Goal: Task Accomplishment & Management: Complete application form

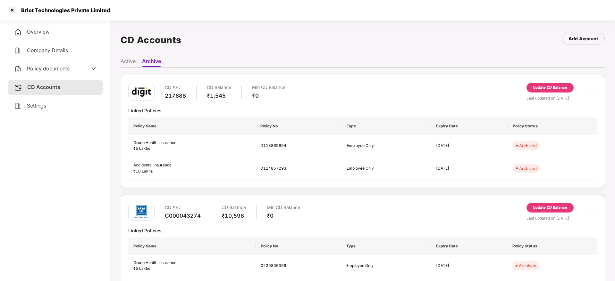
scroll to position [33, 0]
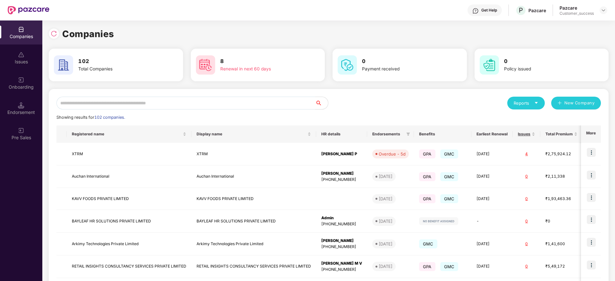
click at [80, 101] on input "text" at bounding box center [185, 103] width 259 height 13
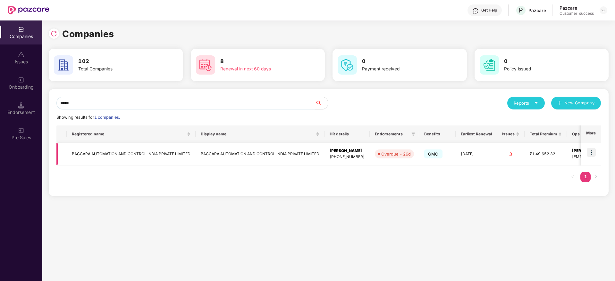
type input "*****"
click at [594, 144] on td at bounding box center [591, 154] width 20 height 23
click at [592, 151] on img at bounding box center [590, 152] width 9 height 9
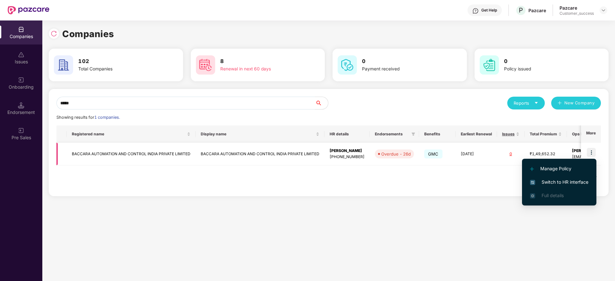
scroll to position [0, 69]
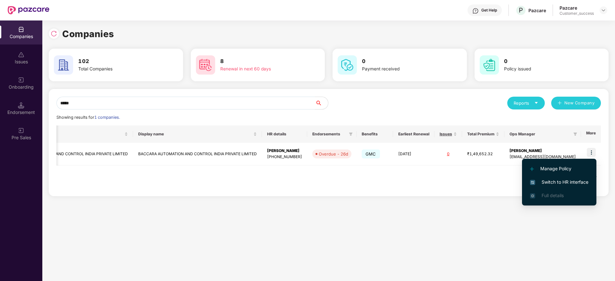
click at [577, 179] on span "Switch to HR interface" at bounding box center [559, 182] width 58 height 7
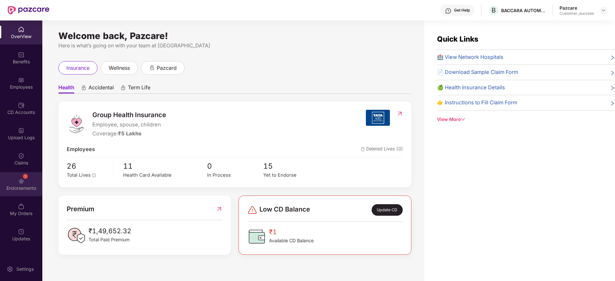
click at [16, 184] on div "1 Endorsements" at bounding box center [21, 184] width 42 height 24
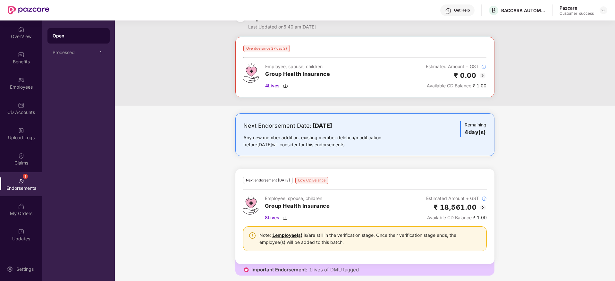
scroll to position [21, 0]
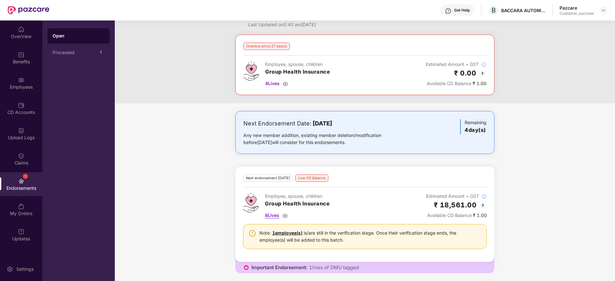
click at [284, 215] on img at bounding box center [284, 215] width 5 height 5
click at [16, 59] on div "Benefits" at bounding box center [21, 62] width 42 height 6
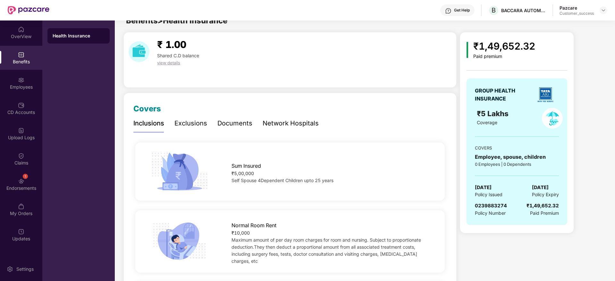
scroll to position [0, 0]
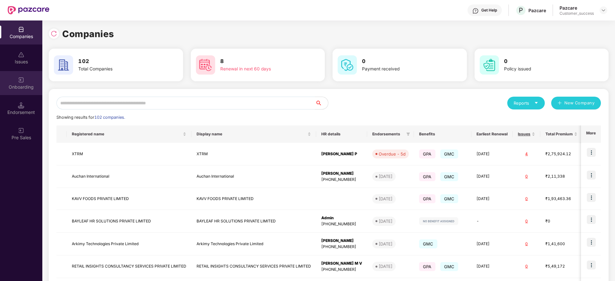
click at [26, 86] on div "Onboarding" at bounding box center [21, 87] width 42 height 6
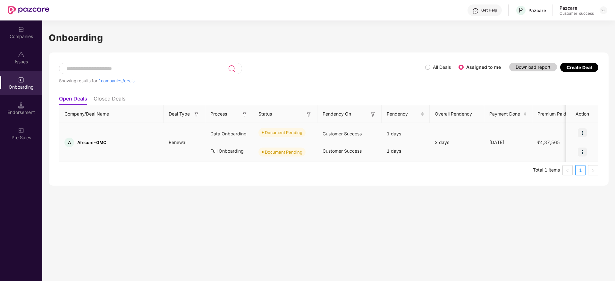
click at [582, 135] on img at bounding box center [581, 133] width 9 height 9
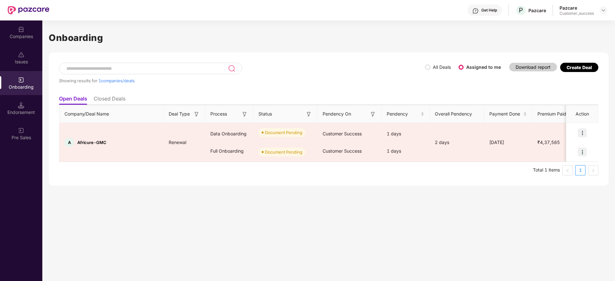
click at [23, 26] on div at bounding box center [21, 29] width 6 height 6
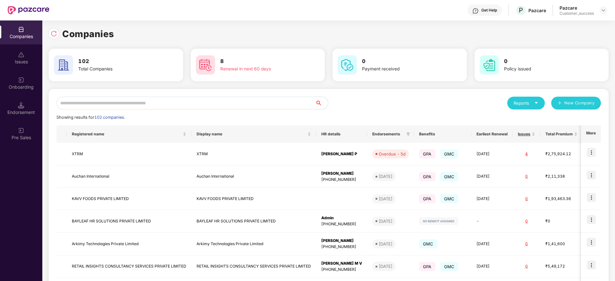
click at [95, 101] on input "text" at bounding box center [185, 103] width 259 height 13
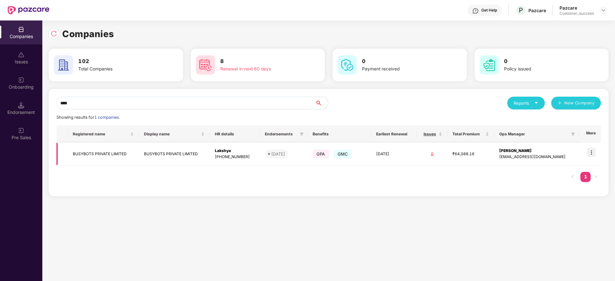
type input "****"
click at [592, 148] on img at bounding box center [590, 152] width 9 height 9
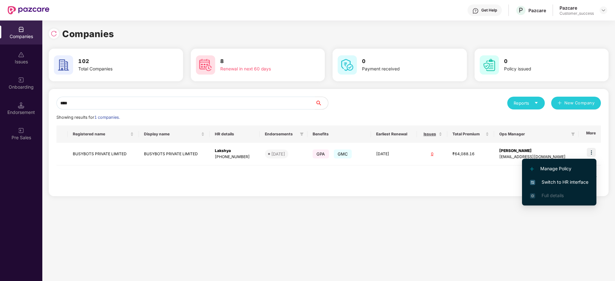
click at [557, 177] on li "Switch to HR interface" at bounding box center [559, 182] width 74 height 13
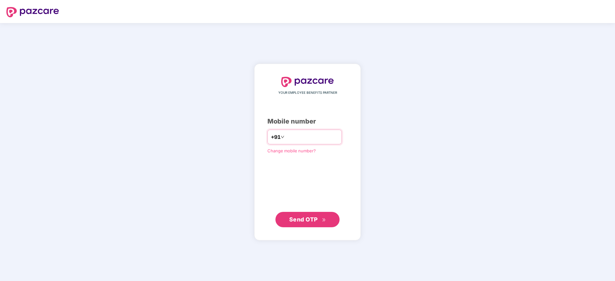
type input "*"
type input "**********"
click at [296, 220] on span "Send OTP" at bounding box center [303, 219] width 29 height 7
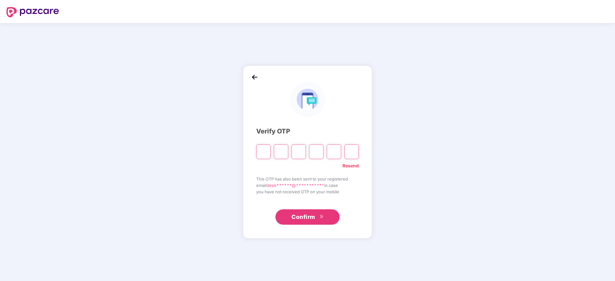
paste input "*"
type input "*"
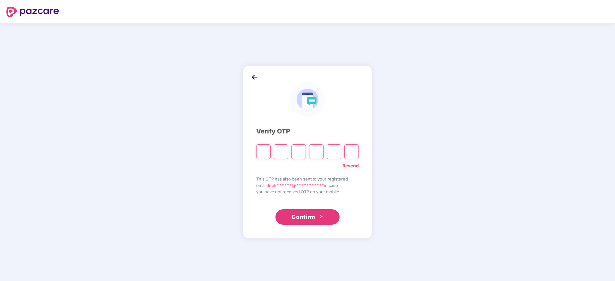
type input "*"
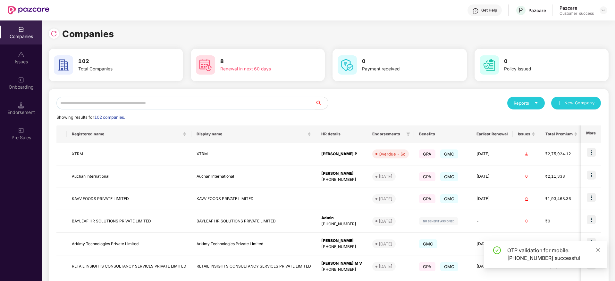
click at [533, 102] on div "Reports" at bounding box center [525, 103] width 25 height 6
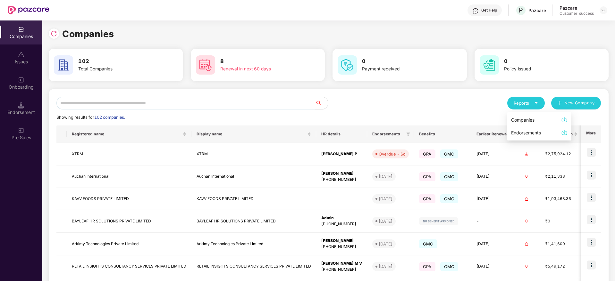
click at [529, 118] on div "Companies" at bounding box center [522, 120] width 23 height 7
click at [130, 100] on input "text" at bounding box center [185, 103] width 259 height 13
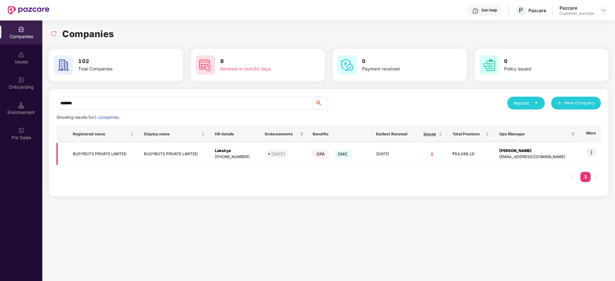
type input "*******"
click at [593, 154] on img at bounding box center [590, 152] width 9 height 9
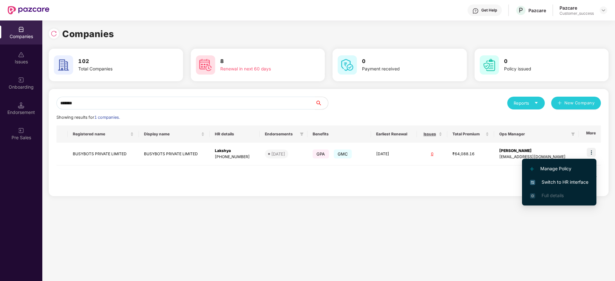
click at [553, 183] on span "Switch to HR interface" at bounding box center [559, 182] width 58 height 7
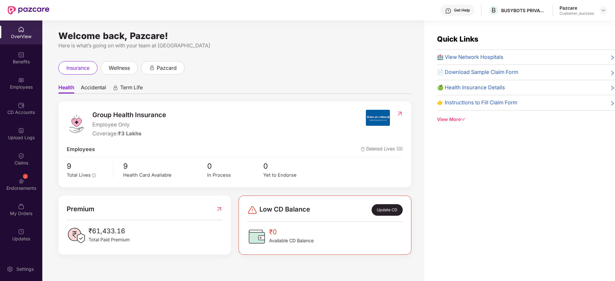
scroll to position [2, 0]
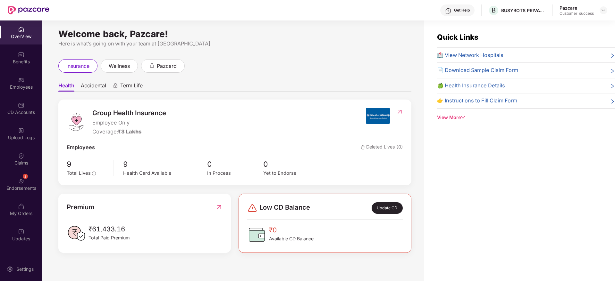
drag, startPoint x: 372, startPoint y: 118, endPoint x: 368, endPoint y: 118, distance: 3.9
click at [20, 59] on div "Benefits" at bounding box center [21, 62] width 42 height 6
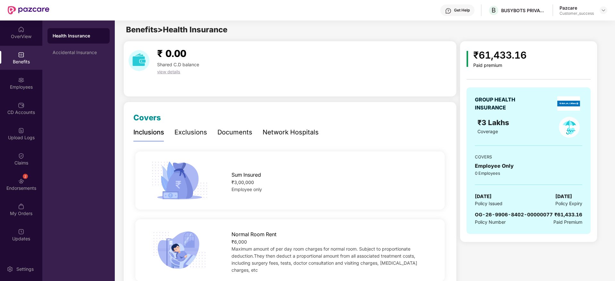
scroll to position [0, 0]
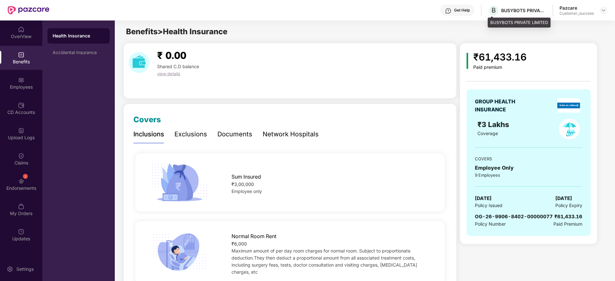
click at [519, 12] on div "BUSYBOTS PRIVATE LIMITED" at bounding box center [523, 10] width 45 height 6
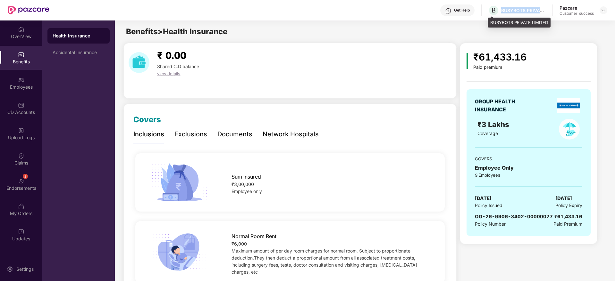
click at [519, 12] on div "BUSYBOTS PRIVATE LIMITED" at bounding box center [523, 10] width 45 height 6
copy div "BUSYBOTS PRIVATE LIMITED"
click at [193, 134] on div "Exclusions" at bounding box center [190, 134] width 33 height 10
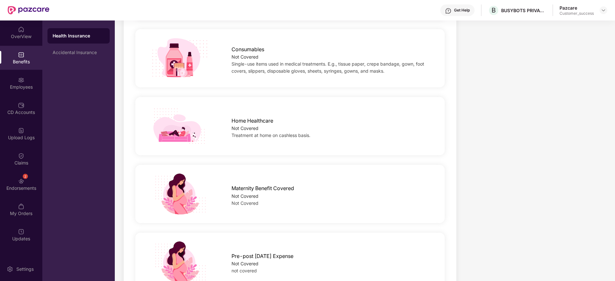
scroll to position [742, 0]
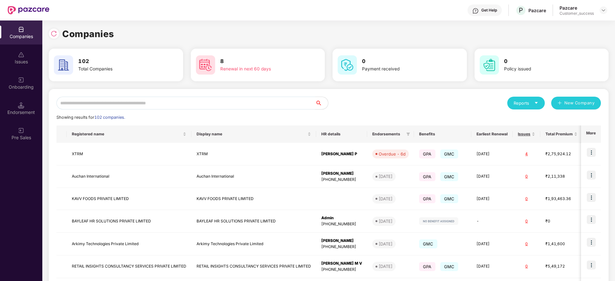
click at [165, 103] on input "text" at bounding box center [185, 103] width 259 height 13
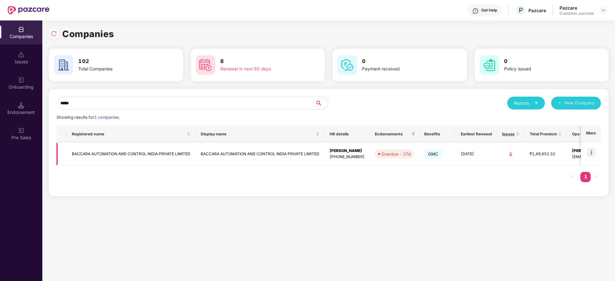
type input "*****"
click at [592, 148] on img at bounding box center [590, 152] width 9 height 9
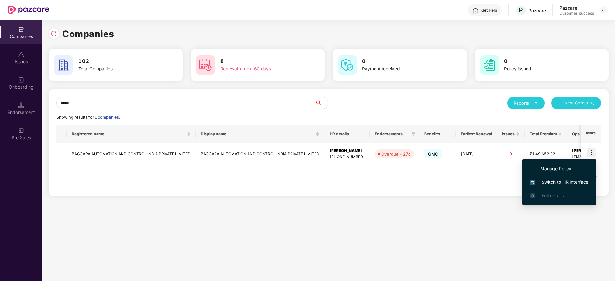
click at [564, 184] on span "Switch to HR interface" at bounding box center [559, 182] width 58 height 7
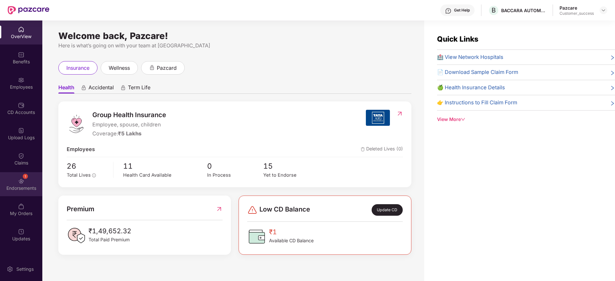
click at [22, 189] on div "Endorsements" at bounding box center [21, 188] width 42 height 6
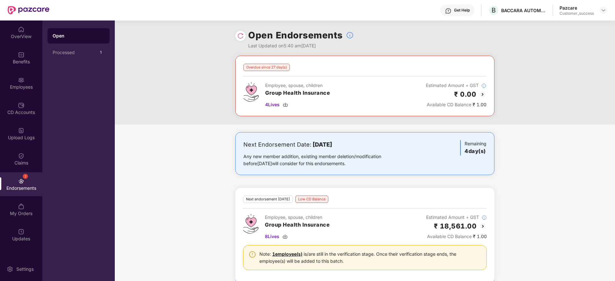
click at [482, 94] on img at bounding box center [482, 95] width 8 height 8
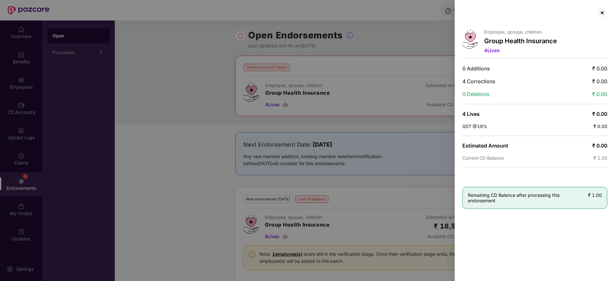
click at [361, 180] on div at bounding box center [307, 140] width 615 height 281
click at [407, 29] on div at bounding box center [307, 140] width 615 height 281
click at [603, 15] on div at bounding box center [602, 13] width 10 height 10
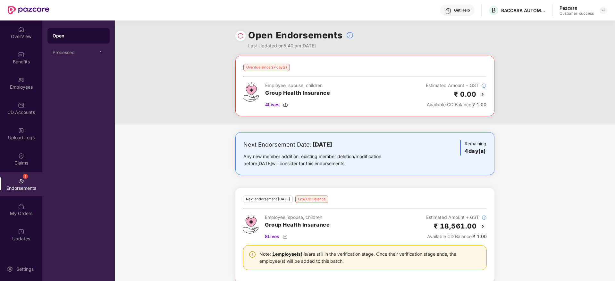
click at [484, 228] on img at bounding box center [483, 227] width 8 height 8
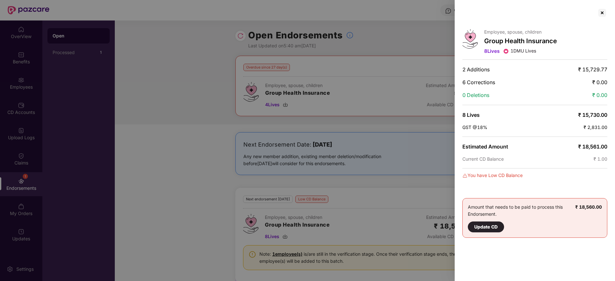
click at [190, 123] on div at bounding box center [307, 140] width 615 height 281
click at [605, 13] on div at bounding box center [602, 13] width 10 height 10
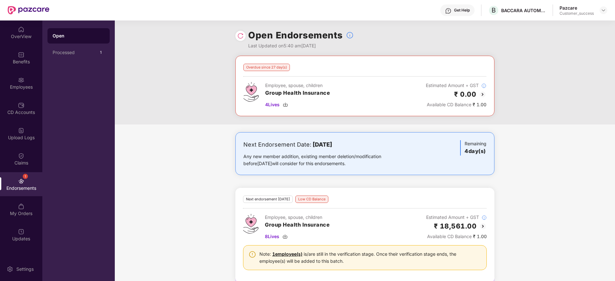
click at [356, 97] on div "Employee, spouse, children Group Health Insurance 4 Lives Estimated Amount + GS…" at bounding box center [364, 95] width 243 height 26
click at [482, 92] on img at bounding box center [482, 95] width 8 height 8
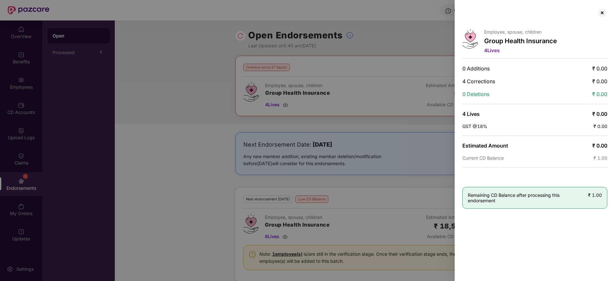
click at [221, 201] on div at bounding box center [307, 140] width 615 height 281
click at [599, 13] on div at bounding box center [602, 13] width 10 height 10
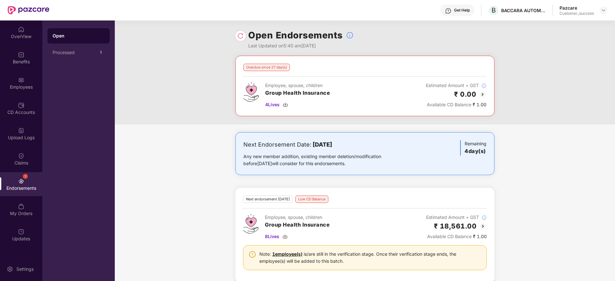
scroll to position [21, 0]
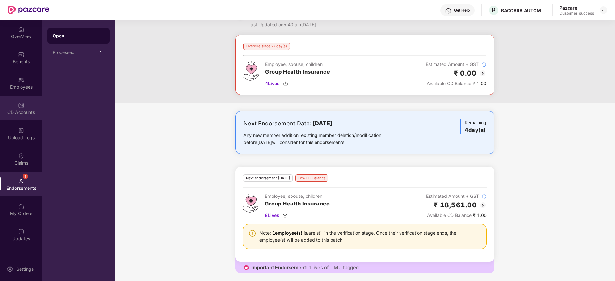
click at [16, 113] on div "CD Accounts" at bounding box center [21, 112] width 42 height 6
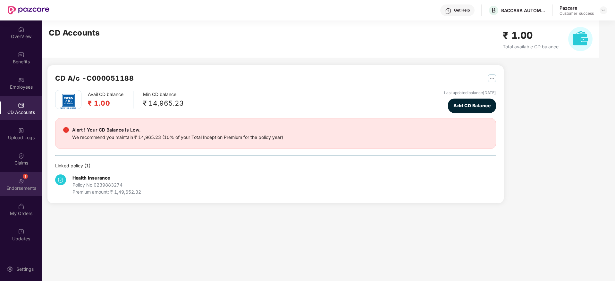
click at [23, 183] on img at bounding box center [21, 181] width 6 height 6
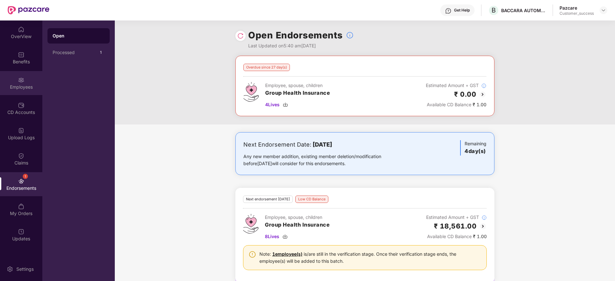
click at [25, 79] on div "Employees" at bounding box center [21, 83] width 42 height 24
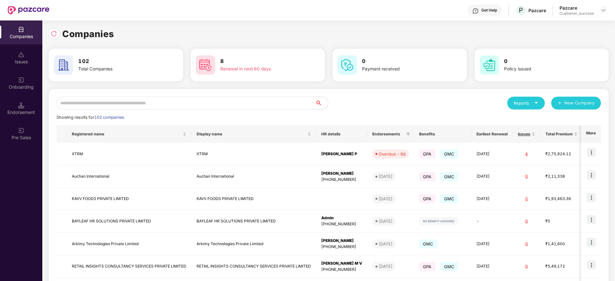
click at [110, 104] on input "text" at bounding box center [185, 103] width 259 height 13
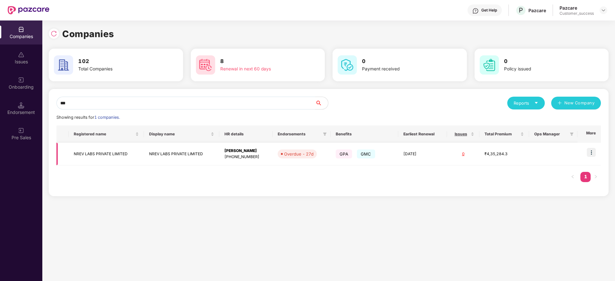
type input "***"
click at [593, 153] on img at bounding box center [590, 152] width 9 height 9
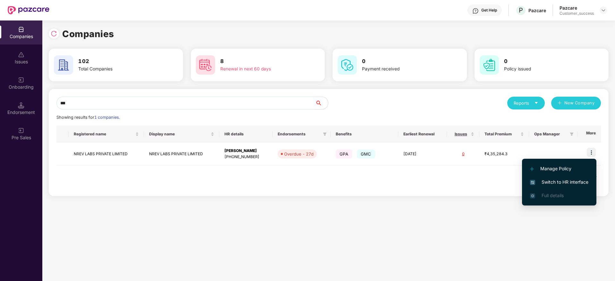
click at [553, 181] on span "Switch to HR interface" at bounding box center [559, 182] width 58 height 7
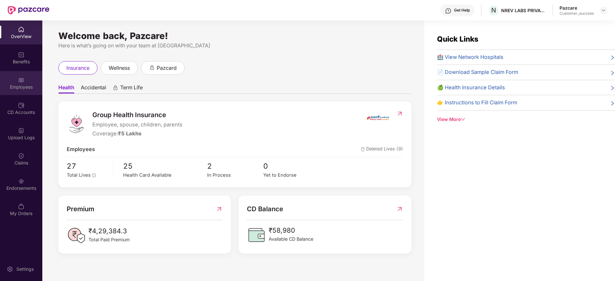
click at [13, 88] on div "Employees" at bounding box center [21, 87] width 42 height 6
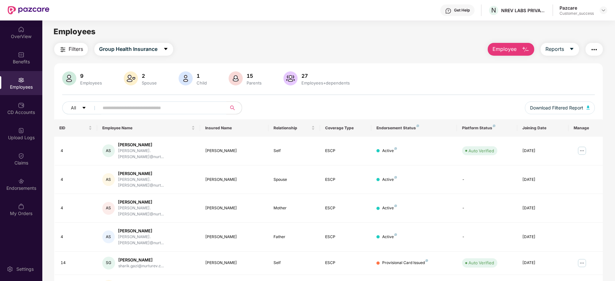
click at [108, 106] on input "text" at bounding box center [160, 108] width 115 height 10
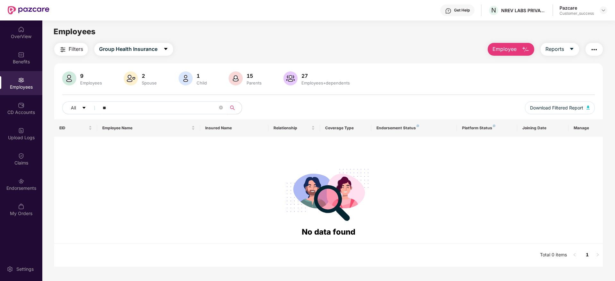
type input "**"
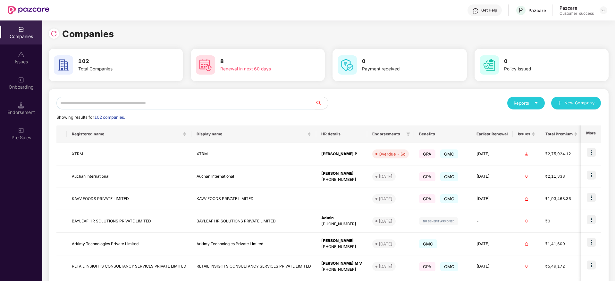
click at [105, 105] on input "text" at bounding box center [185, 103] width 259 height 13
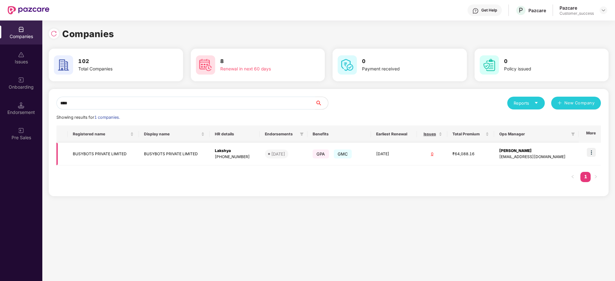
type input "****"
click at [587, 153] on td at bounding box center [589, 154] width 22 height 23
click at [589, 154] on img at bounding box center [590, 152] width 9 height 9
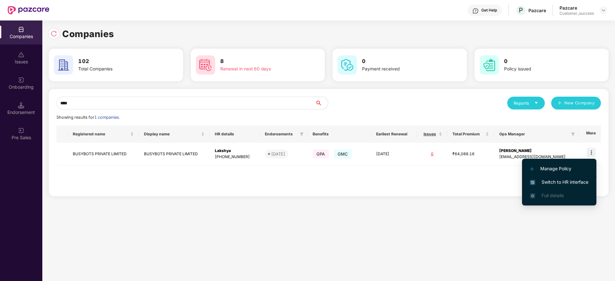
click at [556, 179] on span "Switch to HR interface" at bounding box center [559, 182] width 58 height 7
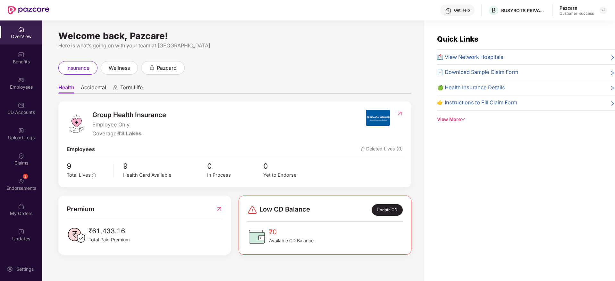
click at [16, 178] on div "2 Endorsements" at bounding box center [21, 184] width 42 height 24
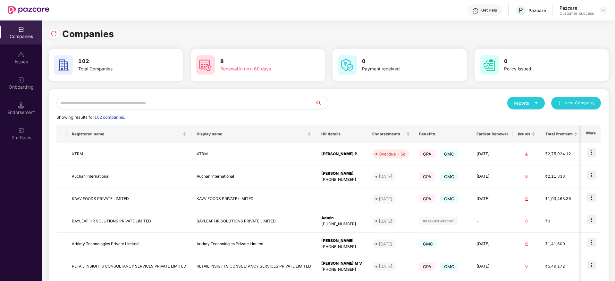
click at [131, 103] on input "text" at bounding box center [185, 103] width 259 height 13
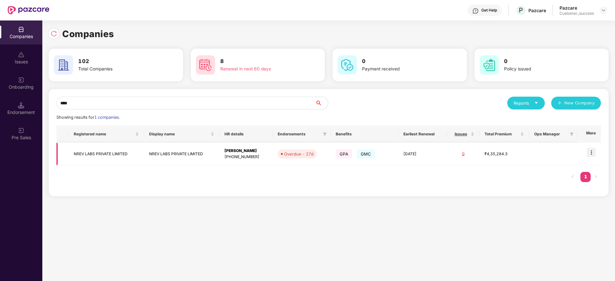
type input "****"
click at [587, 153] on td at bounding box center [588, 154] width 23 height 23
click at [595, 153] on img at bounding box center [590, 152] width 9 height 9
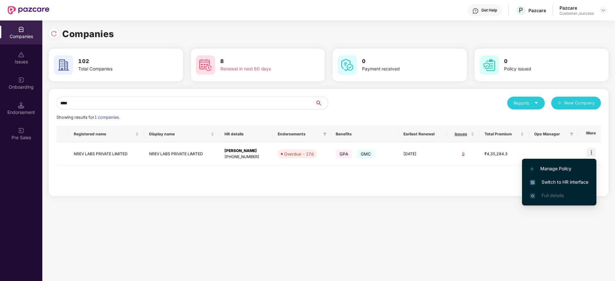
click at [572, 178] on li "Switch to HR interface" at bounding box center [559, 182] width 74 height 13
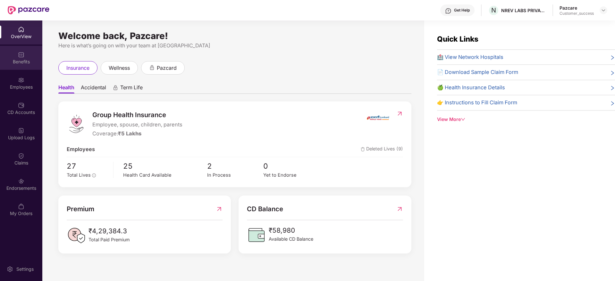
click at [19, 55] on img at bounding box center [21, 55] width 6 height 6
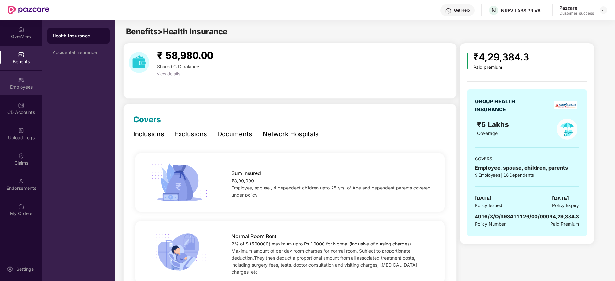
click at [26, 90] on div "Employees" at bounding box center [21, 83] width 42 height 24
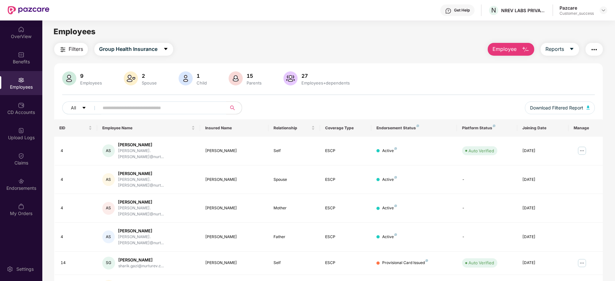
click at [515, 46] on span "Employee" at bounding box center [504, 49] width 24 height 8
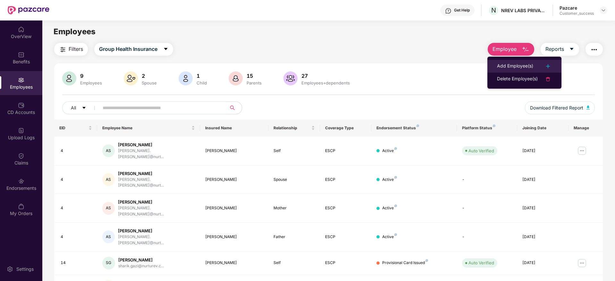
click at [514, 64] on div "Add Employee(s)" at bounding box center [515, 66] width 36 height 8
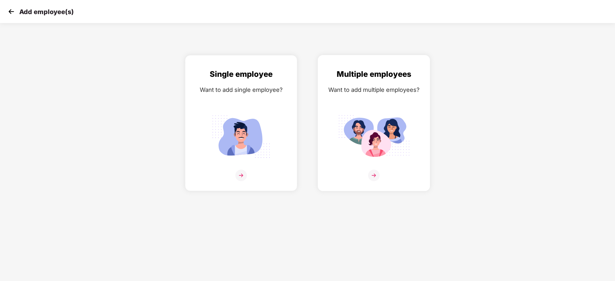
click at [374, 172] on img at bounding box center [374, 176] width 12 height 12
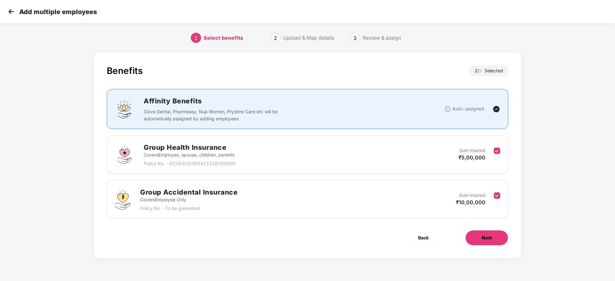
click at [480, 239] on button "Next" at bounding box center [486, 237] width 43 height 15
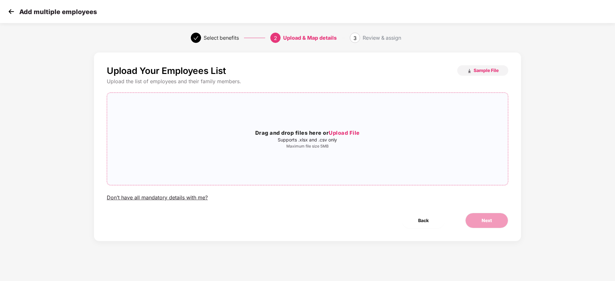
click at [337, 132] on span "Upload File" at bounding box center [343, 133] width 31 height 6
click at [498, 220] on button "Next" at bounding box center [486, 220] width 43 height 15
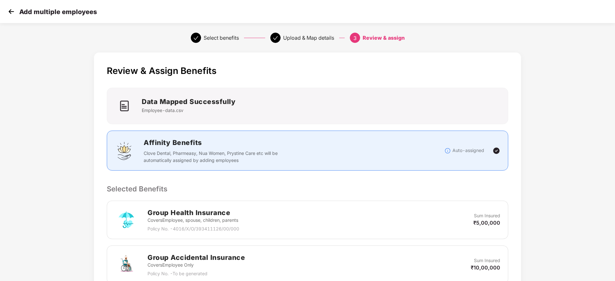
scroll to position [121, 0]
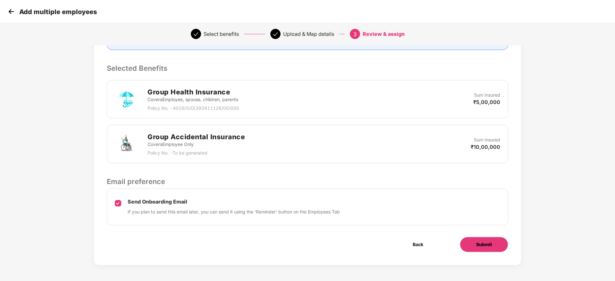
click at [485, 241] on span "Submit" at bounding box center [484, 244] width 16 height 7
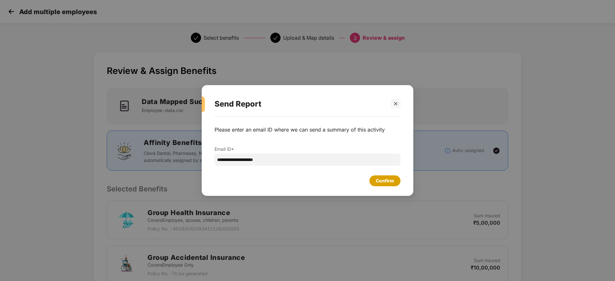
click at [389, 183] on div "Confirm" at bounding box center [385, 181] width 18 height 7
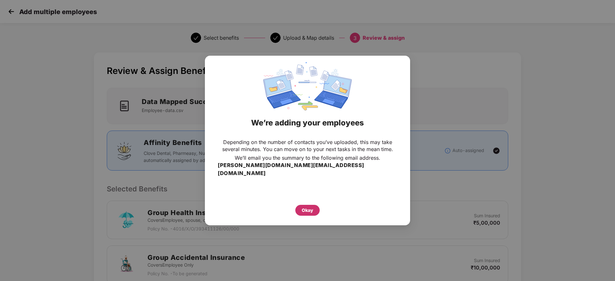
click at [310, 207] on div "Okay" at bounding box center [308, 210] width 12 height 7
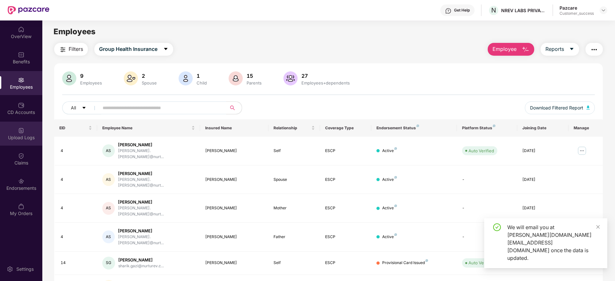
click at [26, 135] on div "Upload Logs" at bounding box center [21, 138] width 42 height 6
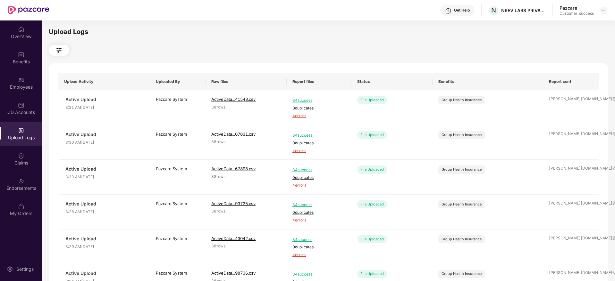
click at [15, 139] on div "Upload Logs" at bounding box center [21, 138] width 42 height 6
click at [29, 88] on div "Employees" at bounding box center [21, 87] width 42 height 6
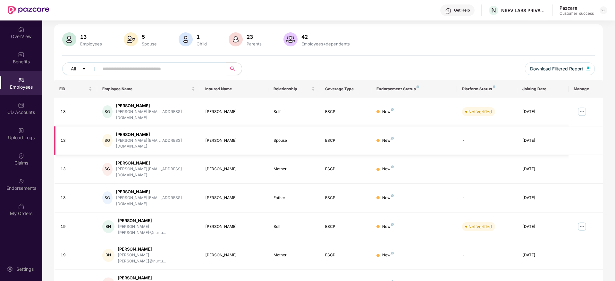
scroll to position [35, 0]
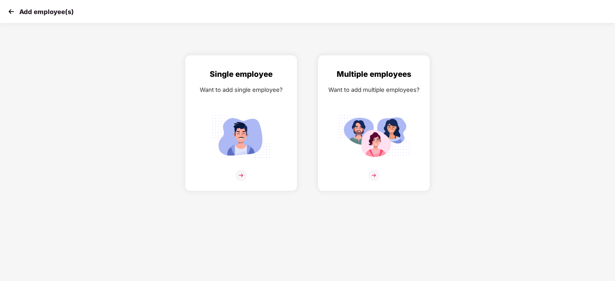
click at [11, 11] on img at bounding box center [11, 12] width 10 height 10
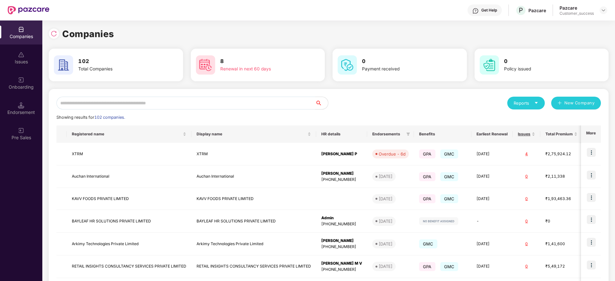
click at [107, 102] on input "text" at bounding box center [185, 103] width 259 height 13
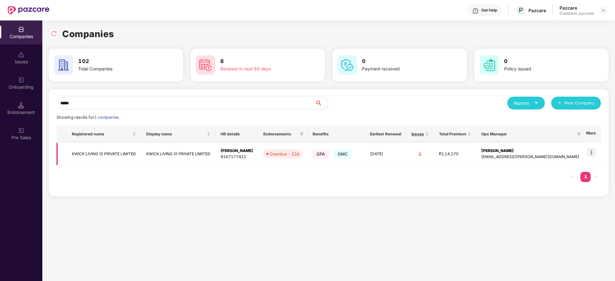
type input "*****"
click at [593, 151] on img at bounding box center [590, 152] width 9 height 9
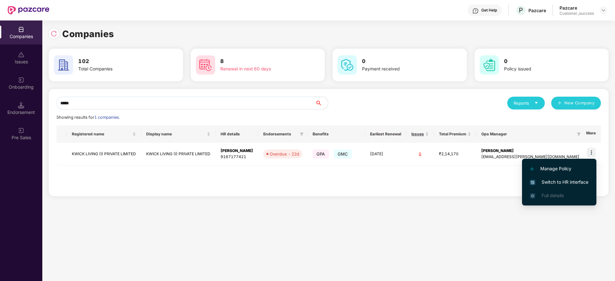
click at [570, 181] on span "Switch to HR interface" at bounding box center [559, 182] width 58 height 7
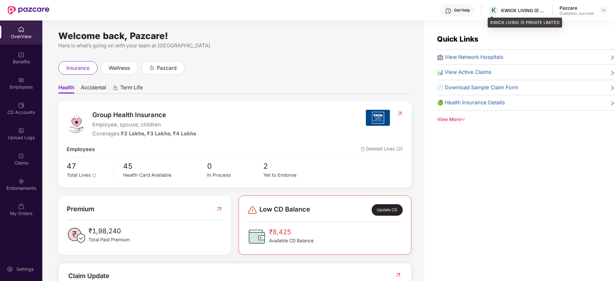
click at [529, 12] on div "KWICK LIVING (I) PRIVATE LIMITED" at bounding box center [523, 10] width 45 height 6
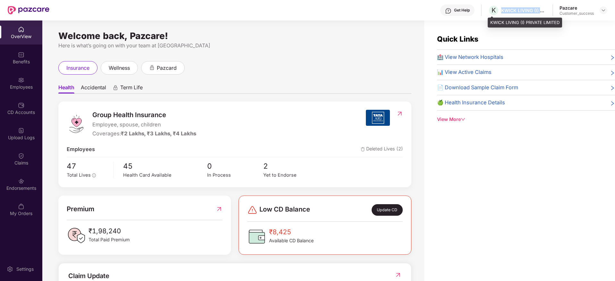
copy div "KWICK LIVING (I) PRIVATE LIMITED"
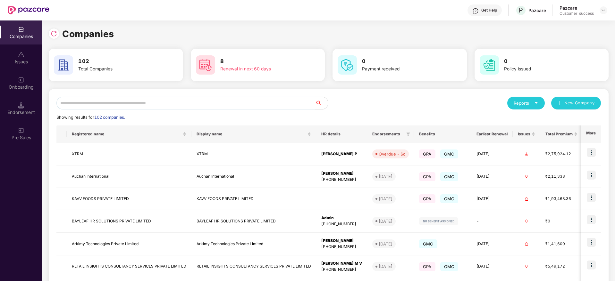
click at [23, 79] on img at bounding box center [21, 80] width 6 height 6
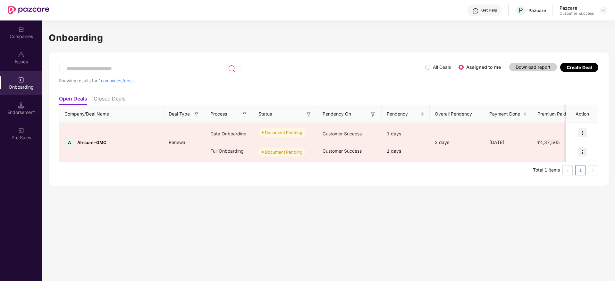
click at [120, 96] on li "Closed Deals" at bounding box center [110, 99] width 32 height 9
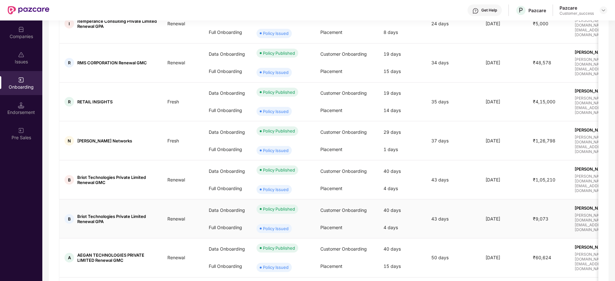
click at [188, 222] on td "Renewal" at bounding box center [182, 219] width 41 height 39
click at [123, 221] on span "Briot Technologies Private Limited Renewal GPA" at bounding box center [117, 219] width 80 height 10
click at [602, 221] on div "Showing results for 10 companies/deals All Deals Assigned to me Download report…" at bounding box center [329, 98] width 560 height 485
click at [601, 270] on div "Showing results for 10 companies/deals All Deals Assigned to me Download report…" at bounding box center [329, 98] width 560 height 485
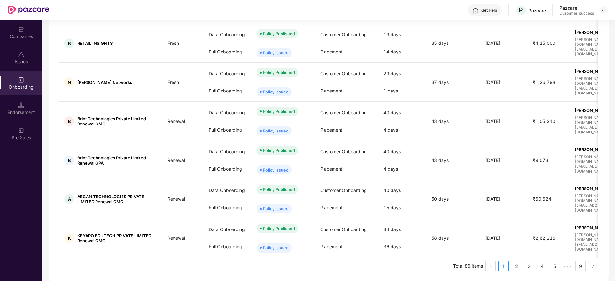
scroll to position [256, 0]
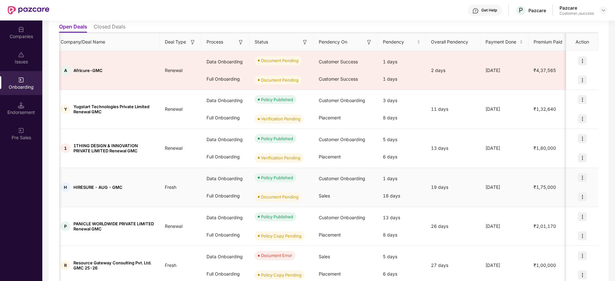
scroll to position [75, 0]
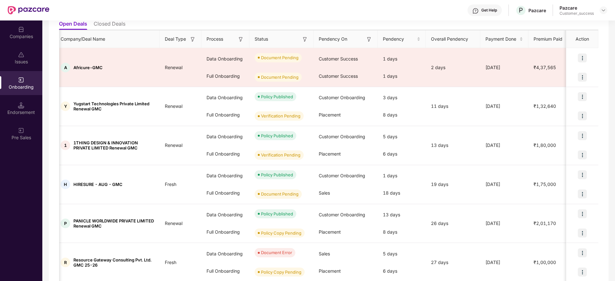
click at [114, 21] on li "Closed Deals" at bounding box center [110, 25] width 32 height 9
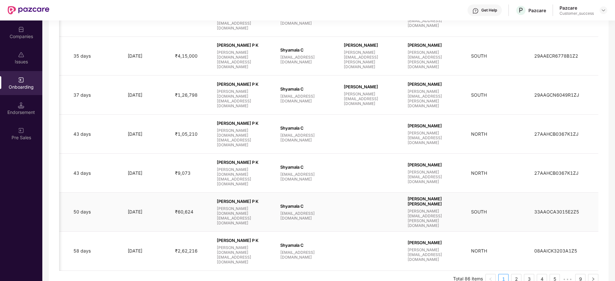
scroll to position [0, 359]
click at [8, 35] on div "Companies" at bounding box center [21, 36] width 42 height 6
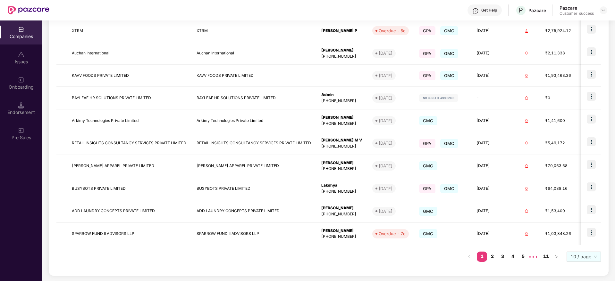
scroll to position [0, 0]
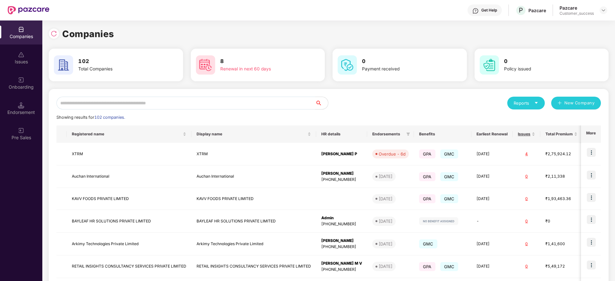
click at [142, 105] on input "text" at bounding box center [185, 103] width 259 height 13
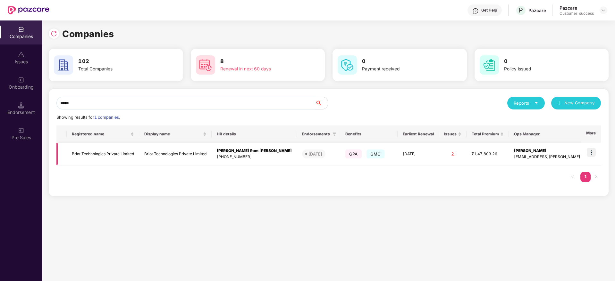
type input "*****"
click at [181, 151] on td "Briot Technologies Private Limited" at bounding box center [175, 154] width 72 height 23
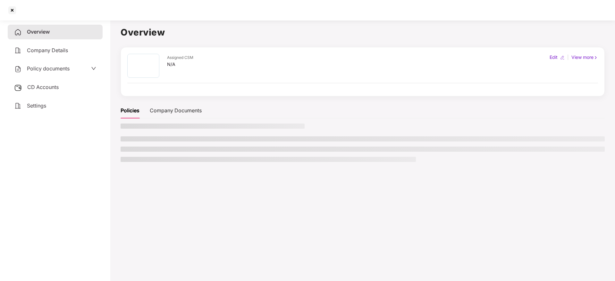
click at [181, 151] on li at bounding box center [362, 149] width 484 height 5
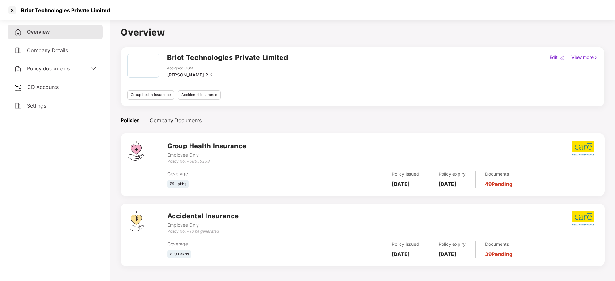
click at [62, 70] on span "Policy documents" at bounding box center [48, 68] width 43 height 6
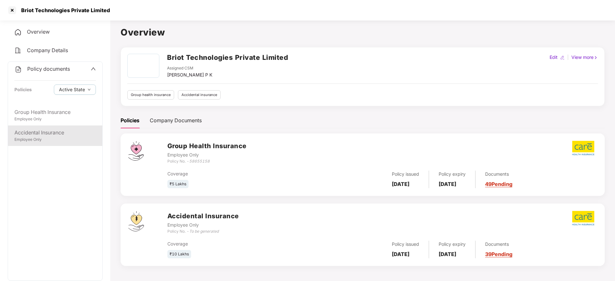
click at [77, 138] on div "Employee Only" at bounding box center [54, 140] width 81 height 6
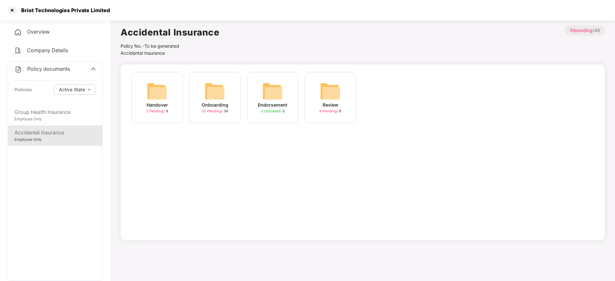
click at [214, 115] on div "Onboarding 31 Pending / 34" at bounding box center [214, 97] width 51 height 51
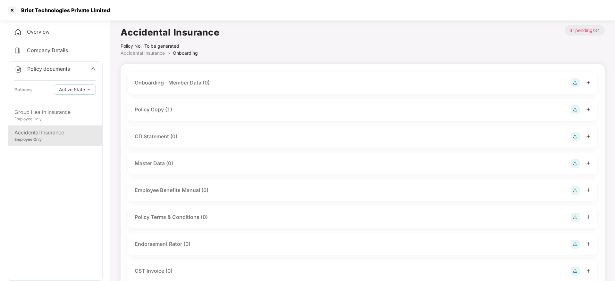
click at [155, 112] on div "Policy Copy (1)" at bounding box center [153, 110] width 37 height 8
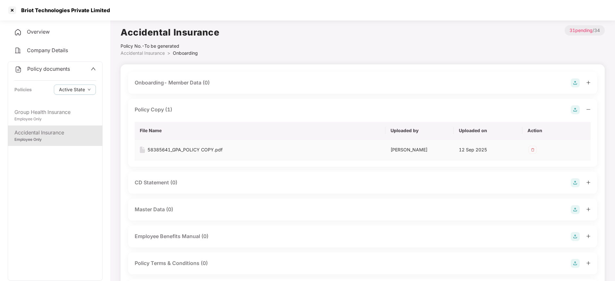
click at [532, 149] on img at bounding box center [532, 150] width 10 height 10
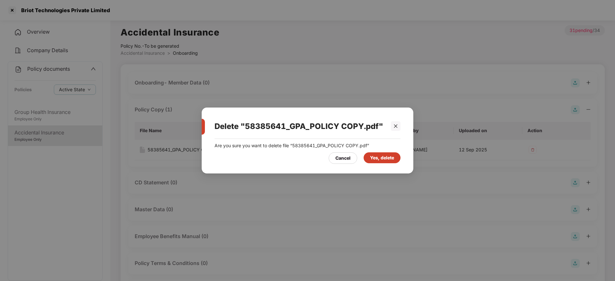
click at [388, 154] on div "Yes, delete" at bounding box center [382, 157] width 24 height 7
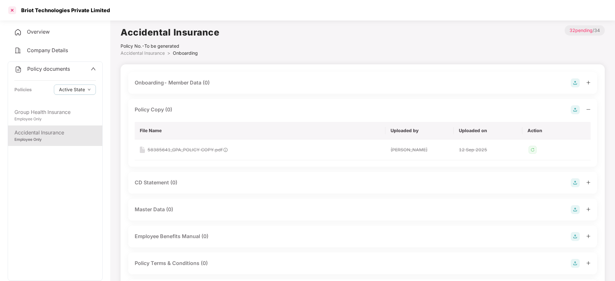
click at [10, 6] on div at bounding box center [12, 10] width 10 height 10
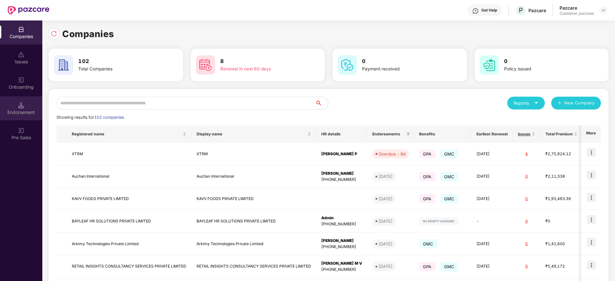
click at [26, 101] on div "Endorsement" at bounding box center [21, 108] width 42 height 24
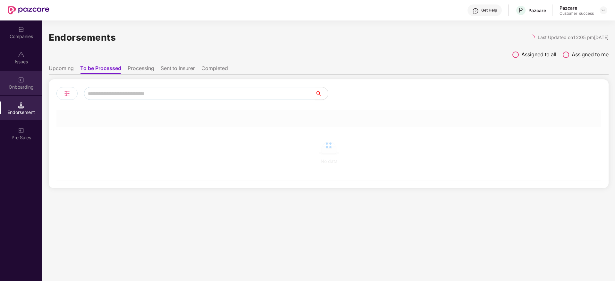
click at [25, 85] on div "Onboarding" at bounding box center [21, 87] width 42 height 6
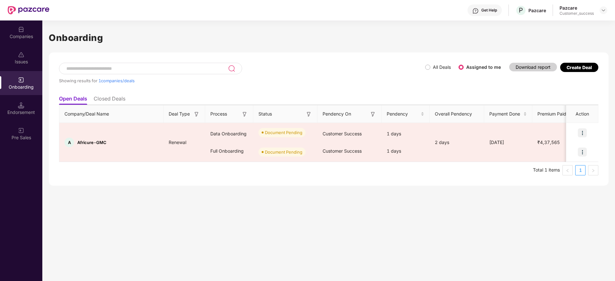
click at [112, 102] on li "Closed Deals" at bounding box center [110, 99] width 32 height 9
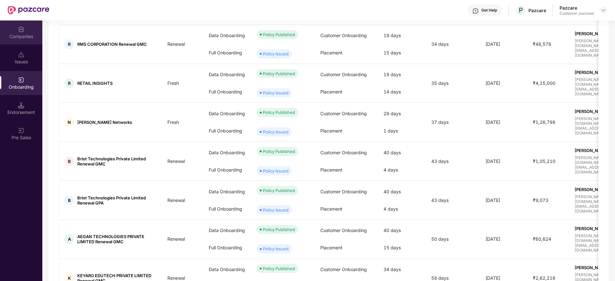
click at [18, 34] on div "Companies" at bounding box center [21, 36] width 42 height 6
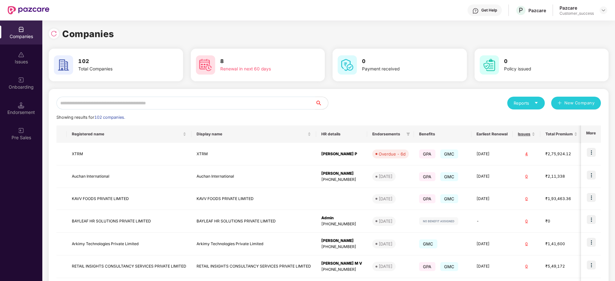
click at [130, 103] on input "text" at bounding box center [185, 103] width 259 height 13
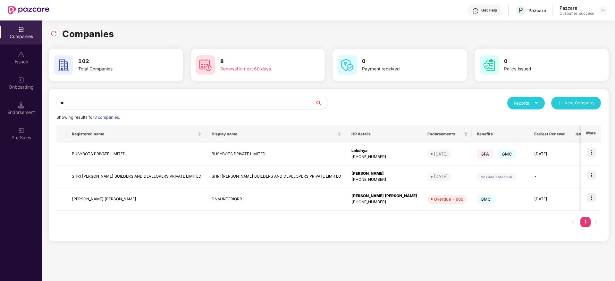
type input "*"
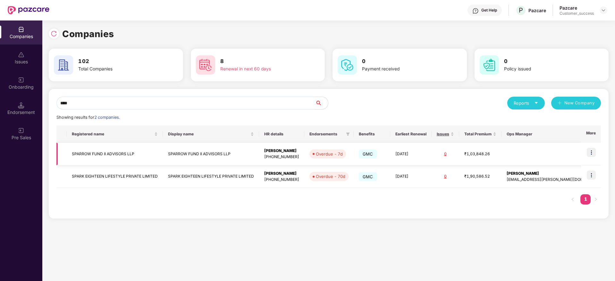
type input "****"
click at [596, 155] on td at bounding box center [591, 154] width 20 height 23
click at [590, 155] on img at bounding box center [590, 152] width 9 height 9
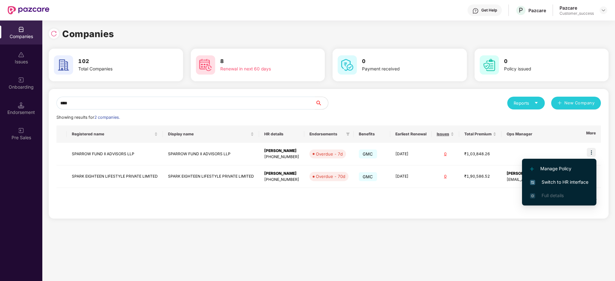
click at [565, 179] on span "Switch to HR interface" at bounding box center [559, 182] width 58 height 7
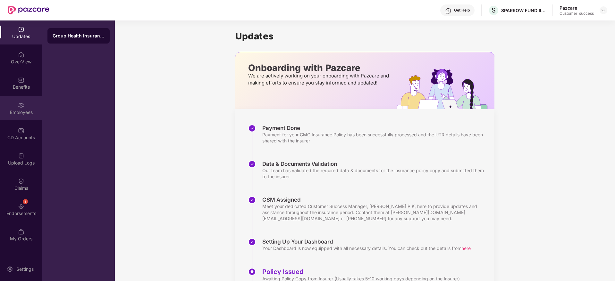
click at [32, 113] on div "Employees" at bounding box center [21, 112] width 42 height 6
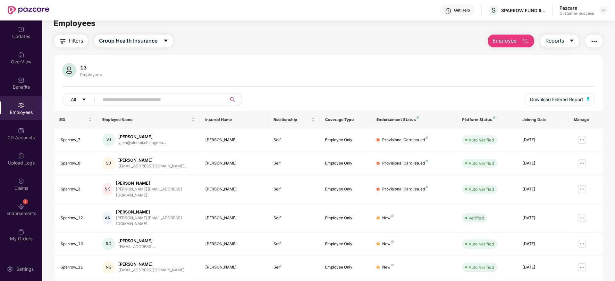
scroll to position [112, 0]
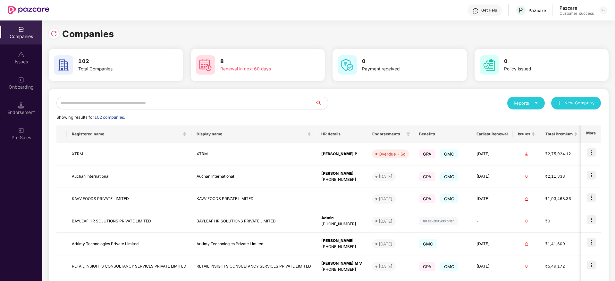
scroll to position [0, 1]
click at [79, 98] on input "text" at bounding box center [185, 103] width 259 height 13
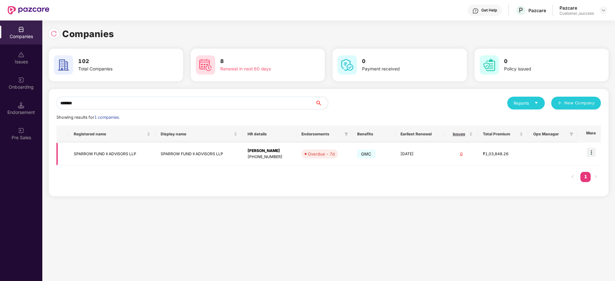
type input "*******"
click at [81, 161] on td "SPARROW FUND II ADVISORS LLP" at bounding box center [112, 154] width 87 height 23
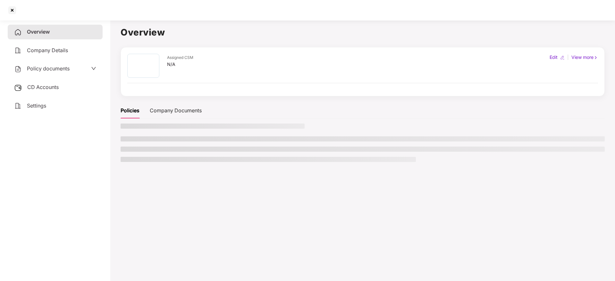
scroll to position [0, 0]
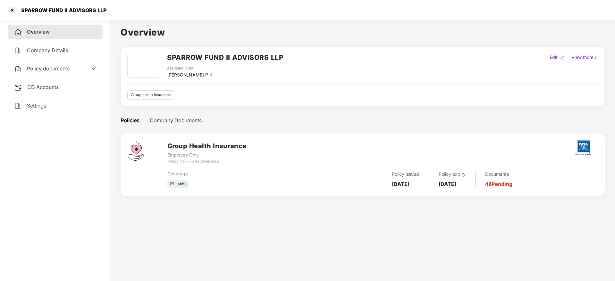
click at [54, 69] on span "Policy documents" at bounding box center [48, 68] width 43 height 6
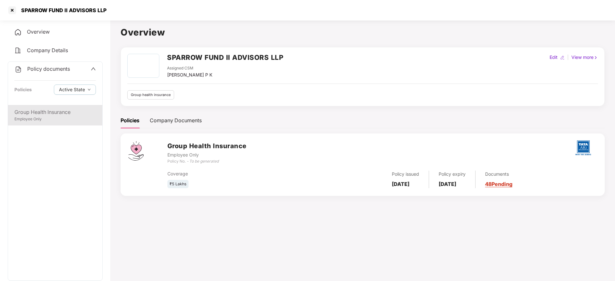
click at [45, 115] on div "Group Health Insurance" at bounding box center [54, 112] width 81 height 8
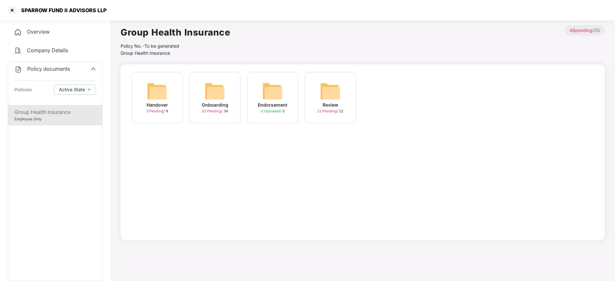
click at [208, 92] on img at bounding box center [214, 91] width 21 height 21
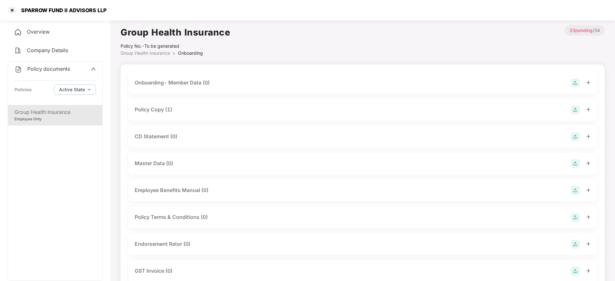
click at [202, 109] on div "Policy Copy (1)" at bounding box center [363, 109] width 456 height 9
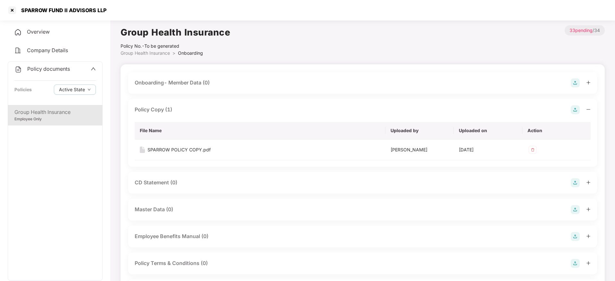
click at [56, 6] on div "SPARROW FUND II ADVISORS LLP" at bounding box center [56, 10] width 99 height 10
drag, startPoint x: 56, startPoint y: 6, endPoint x: 69, endPoint y: 8, distance: 12.6
click at [69, 8] on div "SPARROW FUND II ADVISORS LLP" at bounding box center [56, 10] width 99 height 10
click at [69, 8] on div "SPARROW FUND II ADVISORS LLP" at bounding box center [61, 10] width 89 height 6
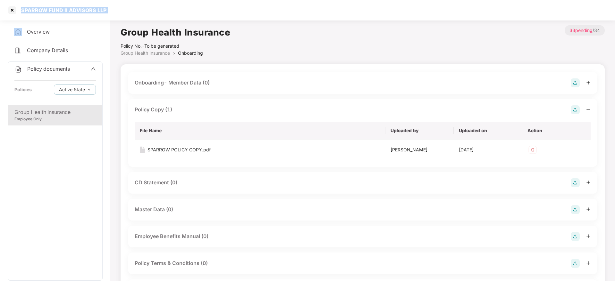
click at [69, 8] on div "SPARROW FUND II ADVISORS LLP" at bounding box center [61, 10] width 89 height 6
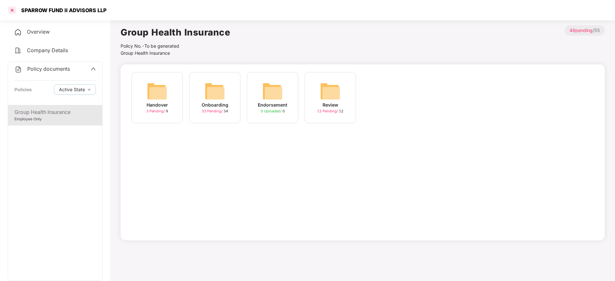
click at [12, 8] on div at bounding box center [12, 10] width 10 height 10
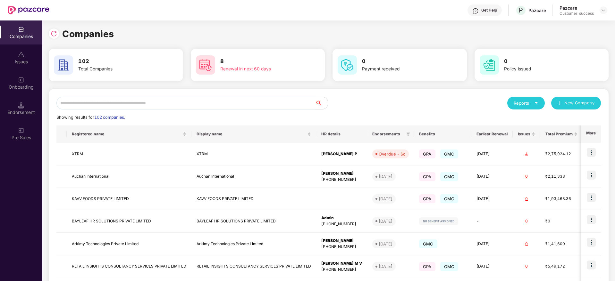
click at [117, 101] on input "text" at bounding box center [185, 103] width 259 height 13
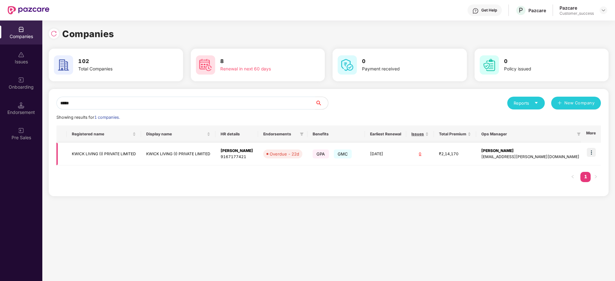
type input "*****"
click at [589, 156] on img at bounding box center [590, 152] width 9 height 9
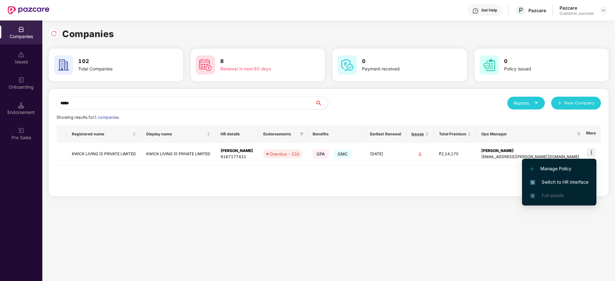
click at [566, 179] on span "Switch to HR interface" at bounding box center [559, 182] width 58 height 7
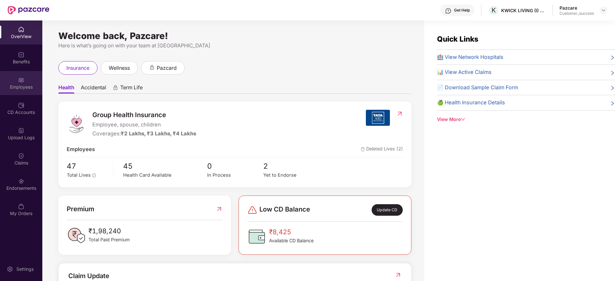
click at [22, 87] on div "Employees" at bounding box center [21, 87] width 42 height 6
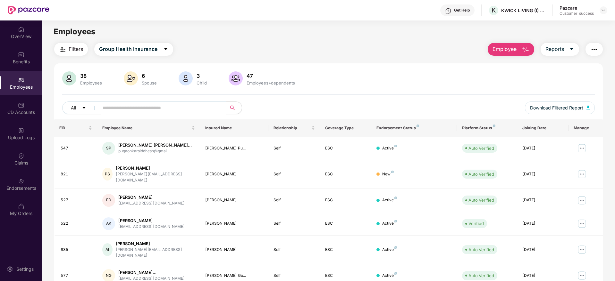
click at [137, 114] on span at bounding box center [160, 108] width 131 height 13
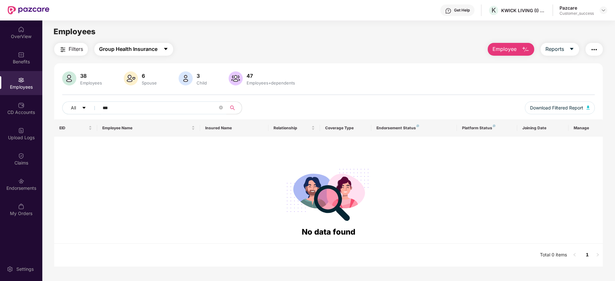
type input "***"
click at [126, 46] on span "Group Health Insurance" at bounding box center [128, 49] width 58 height 8
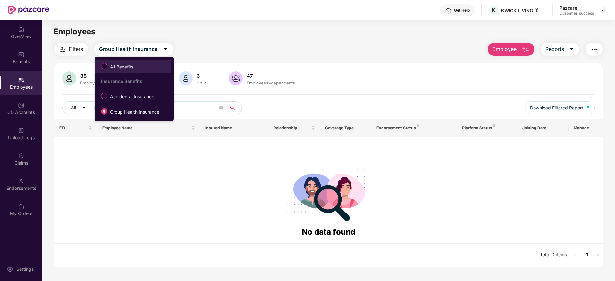
click at [109, 67] on span "All Benefits" at bounding box center [121, 66] width 29 height 7
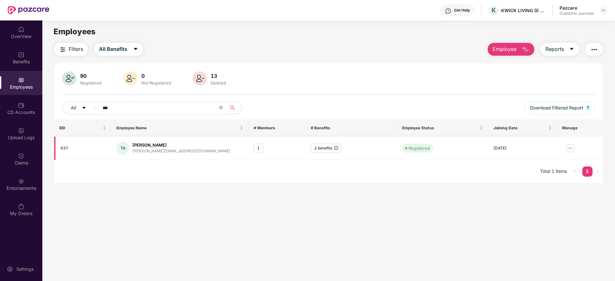
click at [567, 149] on img at bounding box center [570, 148] width 10 height 10
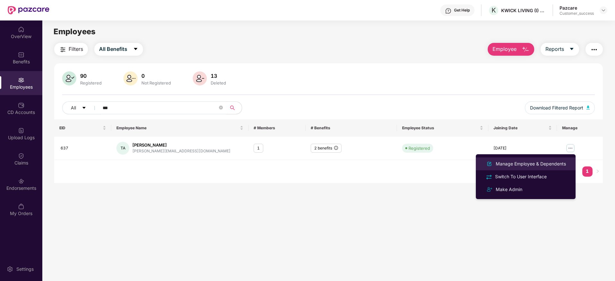
click at [518, 163] on div "Manage Employee & Dependents" at bounding box center [530, 164] width 73 height 7
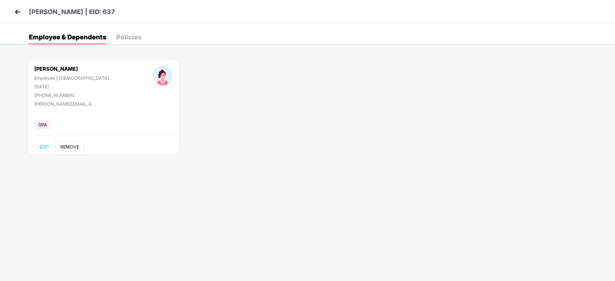
click at [69, 152] on button "REMOVE" at bounding box center [69, 147] width 29 height 10
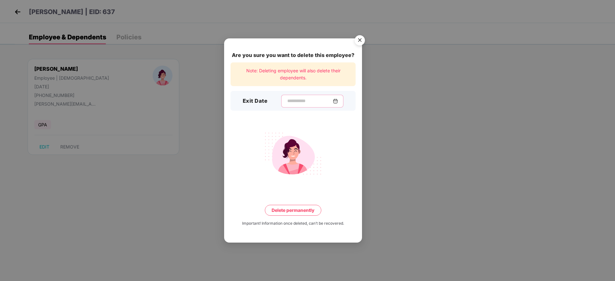
click at [286, 101] on input at bounding box center [309, 101] width 46 height 7
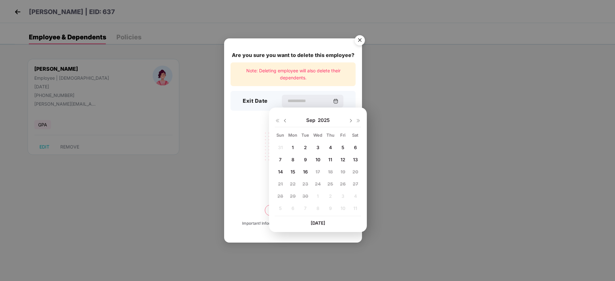
click at [286, 122] on img at bounding box center [284, 120] width 5 height 5
click at [295, 184] on div "18" at bounding box center [293, 184] width 10 height 10
type input "**********"
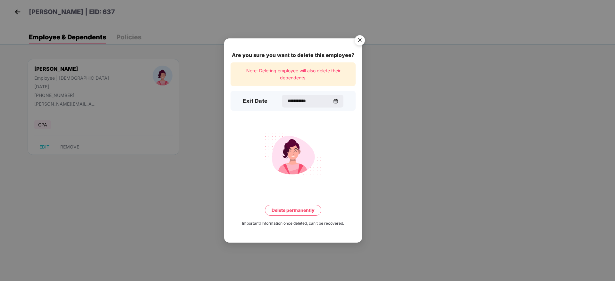
click at [281, 212] on button "Delete permanently" at bounding box center [293, 210] width 56 height 11
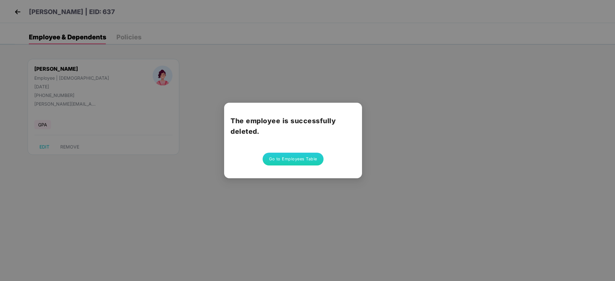
click at [281, 157] on button "Go to Employees Table" at bounding box center [292, 159] width 61 height 13
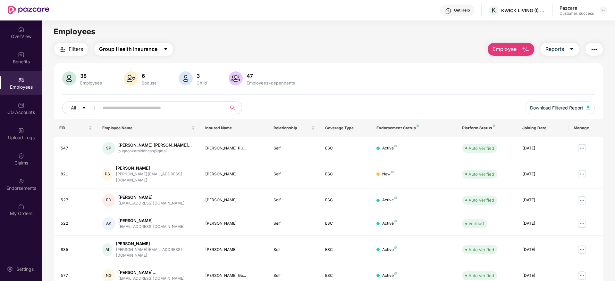
click at [106, 49] on span "Group Health Insurance" at bounding box center [128, 49] width 58 height 8
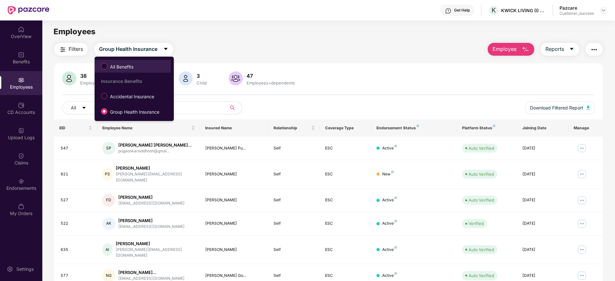
click at [113, 61] on label "All Benefits" at bounding box center [118, 66] width 41 height 11
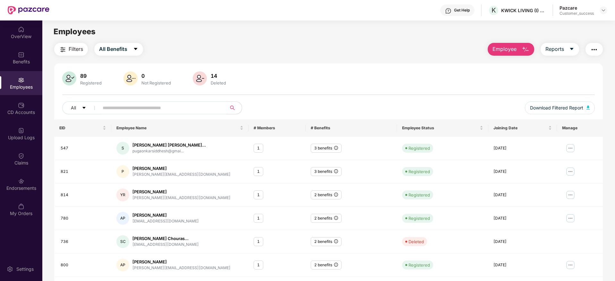
click at [128, 107] on input "text" at bounding box center [160, 108] width 115 height 10
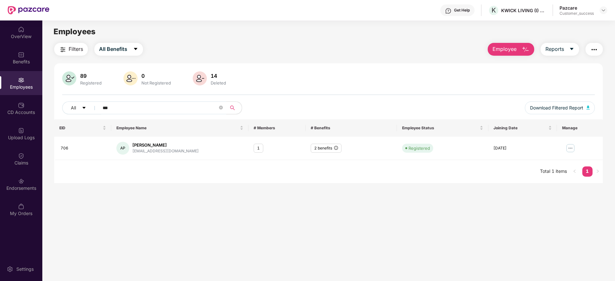
type input "***"
click at [568, 149] on img at bounding box center [570, 148] width 10 height 10
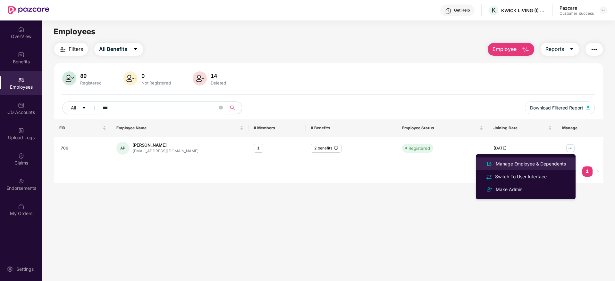
click at [510, 166] on div "Manage Employee & Dependents" at bounding box center [530, 164] width 73 height 7
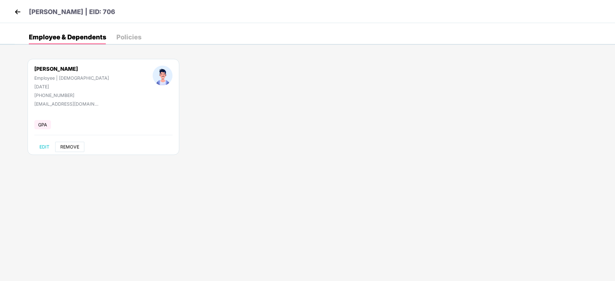
click at [72, 145] on span "REMOVE" at bounding box center [69, 147] width 19 height 5
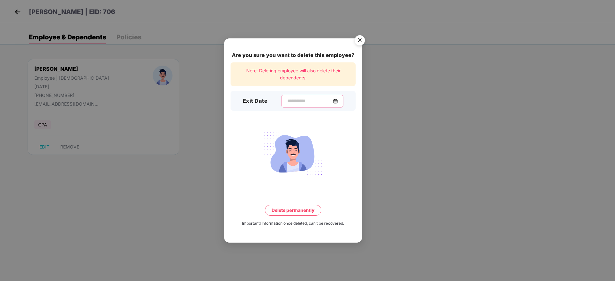
click at [286, 101] on input at bounding box center [309, 101] width 46 height 7
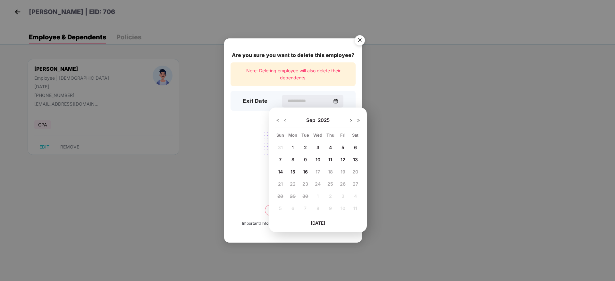
click at [282, 119] on img at bounding box center [284, 120] width 5 height 5
click at [291, 182] on span "18" at bounding box center [292, 183] width 5 height 5
type input "**********"
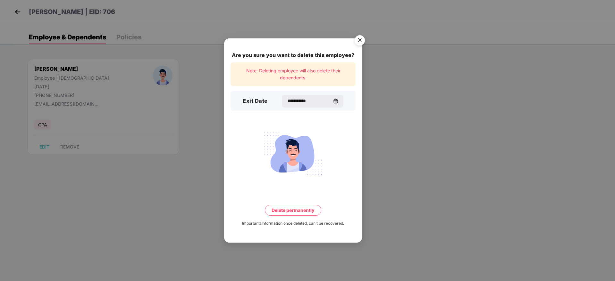
click at [295, 210] on button "Delete permanently" at bounding box center [293, 210] width 56 height 11
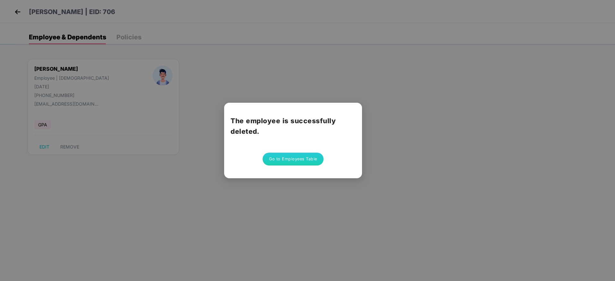
click at [283, 161] on button "Go to Employees Table" at bounding box center [292, 159] width 61 height 13
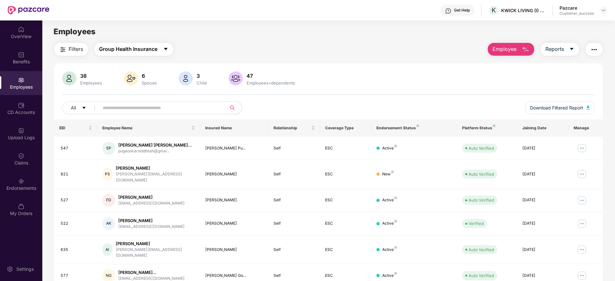
click at [110, 48] on span "Group Health Insurance" at bounding box center [128, 49] width 58 height 8
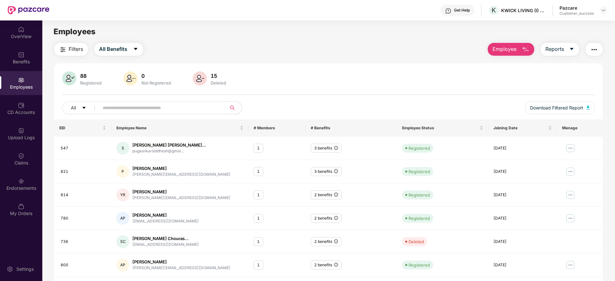
click at [104, 109] on input "text" at bounding box center [160, 108] width 115 height 10
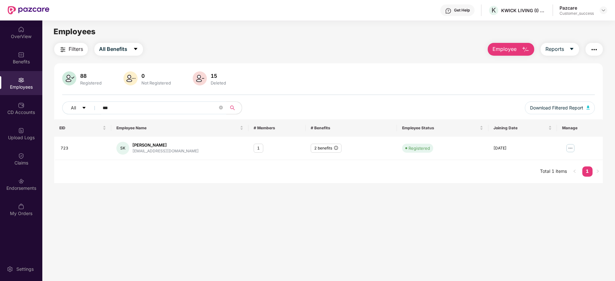
type input "***"
click at [566, 148] on img at bounding box center [570, 148] width 10 height 10
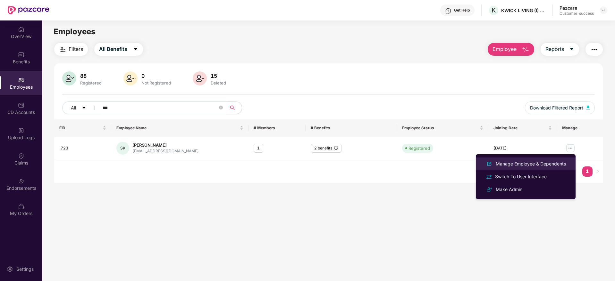
click at [507, 163] on div "Manage Employee & Dependents" at bounding box center [530, 164] width 73 height 7
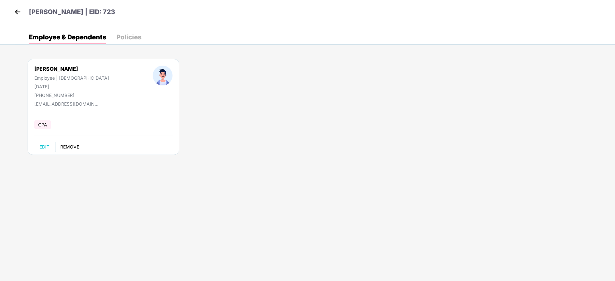
click at [67, 149] on span "REMOVE" at bounding box center [69, 147] width 19 height 5
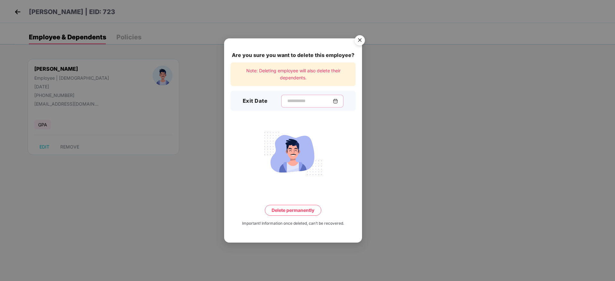
click at [308, 102] on input at bounding box center [309, 101] width 46 height 7
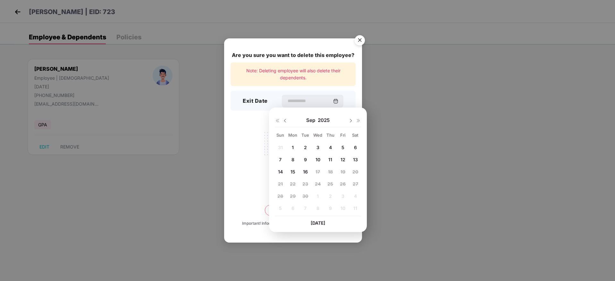
click at [284, 120] on img at bounding box center [284, 120] width 5 height 5
click at [294, 185] on span "18" at bounding box center [292, 183] width 5 height 5
type input "**********"
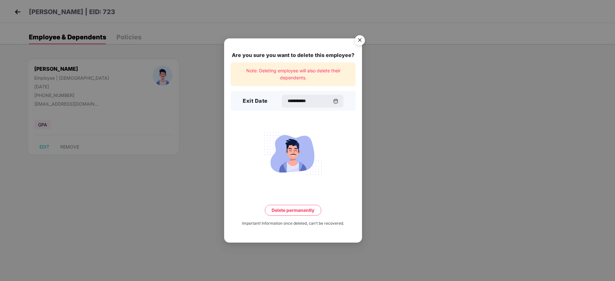
click at [286, 214] on button "Delete permanently" at bounding box center [293, 210] width 56 height 11
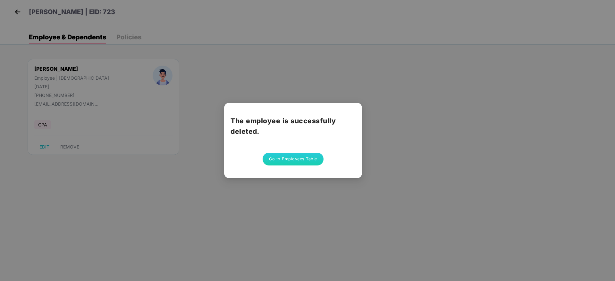
click at [282, 167] on div "The employee is successfully deleted. Go to Employees Table" at bounding box center [293, 141] width 138 height 76
click at [17, 10] on div "The employee is successfully deleted. Go to Employees Table" at bounding box center [307, 140] width 615 height 281
click at [282, 168] on div "The employee is successfully deleted. Go to Employees Table" at bounding box center [293, 141] width 138 height 76
click at [281, 163] on button "Go to Employees Table" at bounding box center [292, 159] width 61 height 13
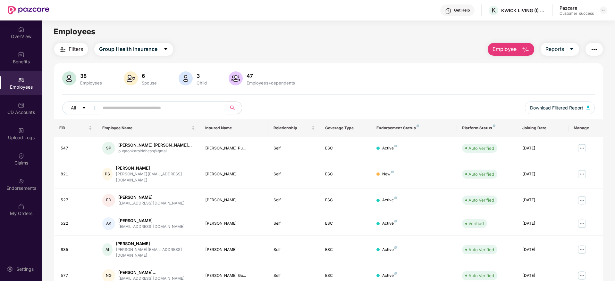
click at [72, 50] on span "Filters" at bounding box center [76, 49] width 14 height 8
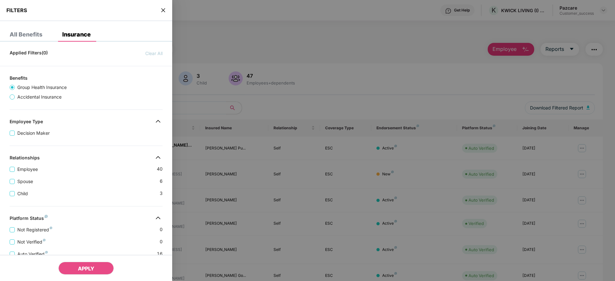
click at [202, 40] on div at bounding box center [307, 140] width 615 height 281
click at [160, 8] on div "FILTERS" at bounding box center [86, 10] width 172 height 21
click at [162, 10] on icon "close" at bounding box center [163, 10] width 5 height 5
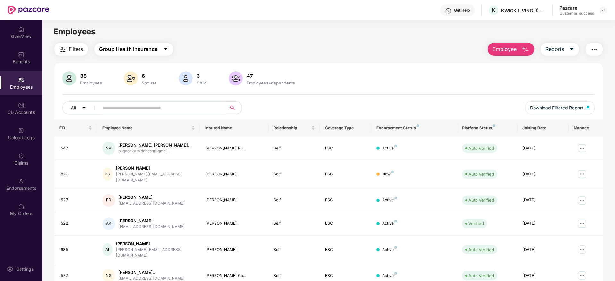
click at [125, 50] on span "Group Health Insurance" at bounding box center [128, 49] width 58 height 8
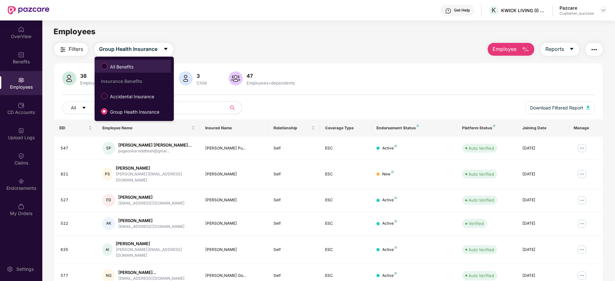
click at [116, 61] on label "All Benefits" at bounding box center [118, 66] width 41 height 11
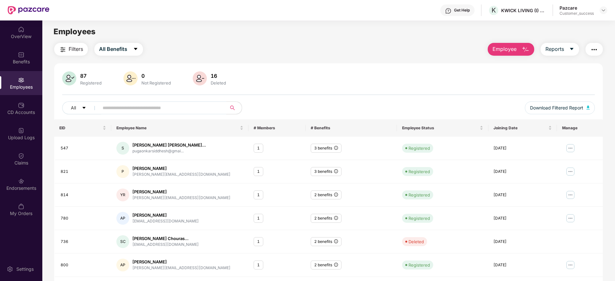
click at [127, 109] on input "text" at bounding box center [160, 108] width 115 height 10
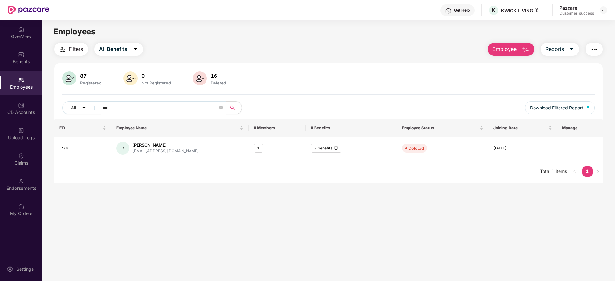
type input "***"
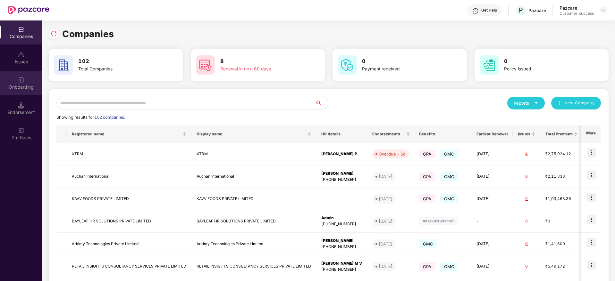
click at [21, 86] on div "Onboarding" at bounding box center [21, 87] width 42 height 6
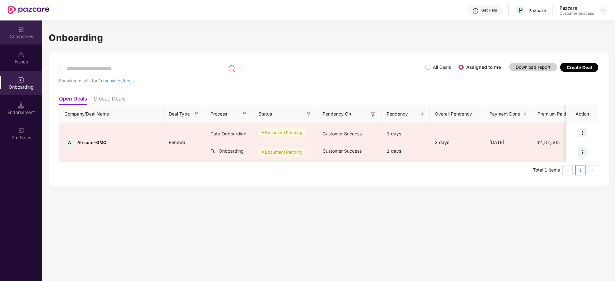
click at [24, 37] on div "Companies" at bounding box center [21, 36] width 42 height 6
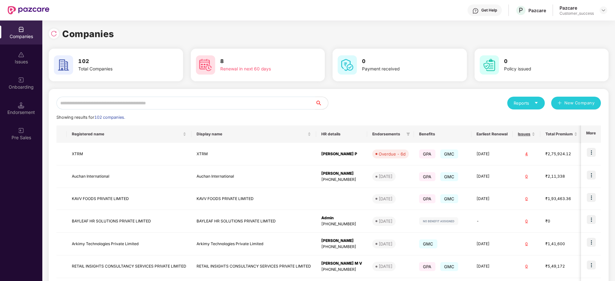
click at [118, 105] on input "text" at bounding box center [185, 103] width 259 height 13
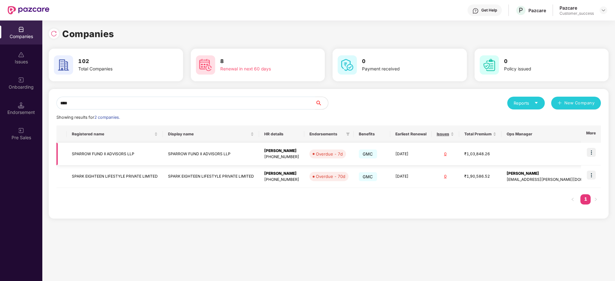
type input "****"
click at [592, 155] on img at bounding box center [590, 152] width 9 height 9
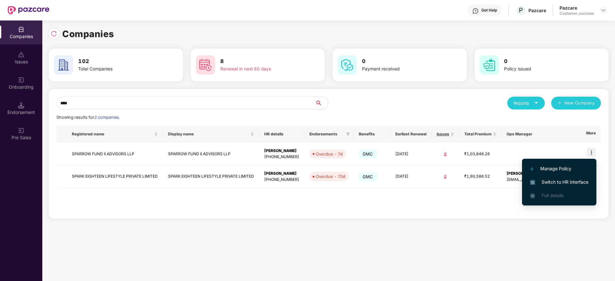
click at [560, 181] on span "Switch to HR interface" at bounding box center [559, 182] width 58 height 7
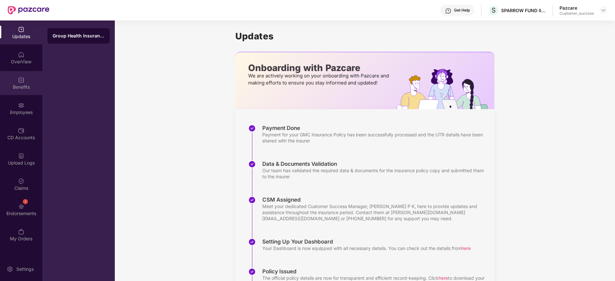
click at [9, 83] on div "Benefits" at bounding box center [21, 83] width 42 height 24
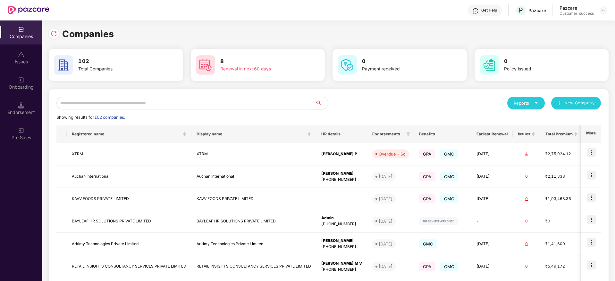
click at [146, 98] on input "text" at bounding box center [185, 103] width 259 height 13
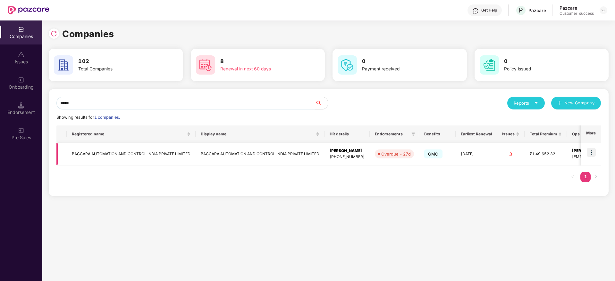
type input "*****"
click at [587, 154] on td at bounding box center [591, 154] width 20 height 23
click at [595, 149] on img at bounding box center [590, 152] width 9 height 9
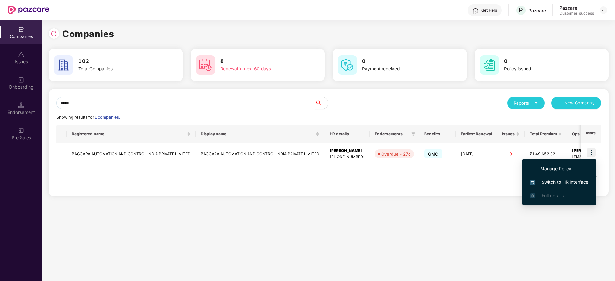
click at [559, 182] on span "Switch to HR interface" at bounding box center [559, 182] width 58 height 7
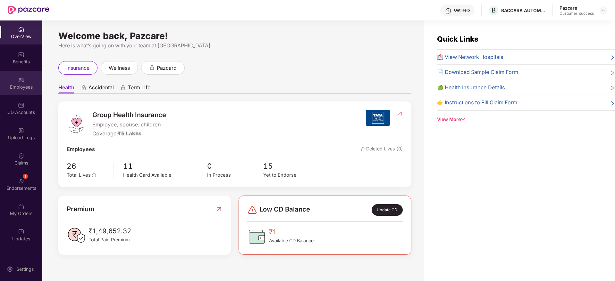
click at [33, 93] on div "Employees" at bounding box center [21, 83] width 42 height 24
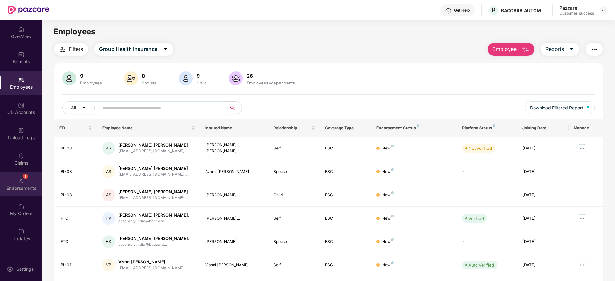
click at [21, 185] on div "1 Endorsements" at bounding box center [21, 184] width 42 height 24
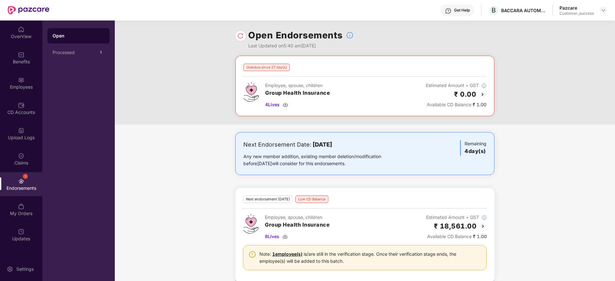
click at [478, 94] on img at bounding box center [482, 95] width 8 height 8
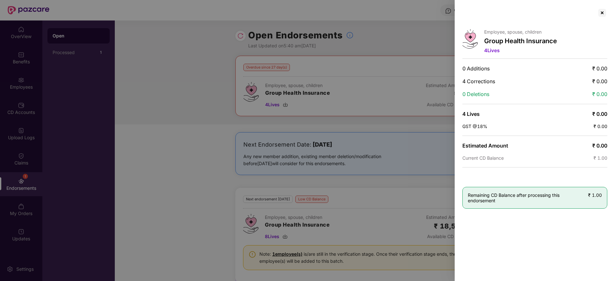
click at [387, 118] on div at bounding box center [307, 140] width 615 height 281
click at [174, 136] on div at bounding box center [307, 140] width 615 height 281
click at [600, 12] on div at bounding box center [602, 13] width 10 height 10
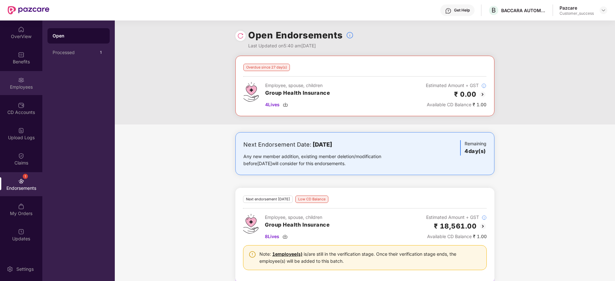
click at [29, 80] on div "Employees" at bounding box center [21, 83] width 42 height 24
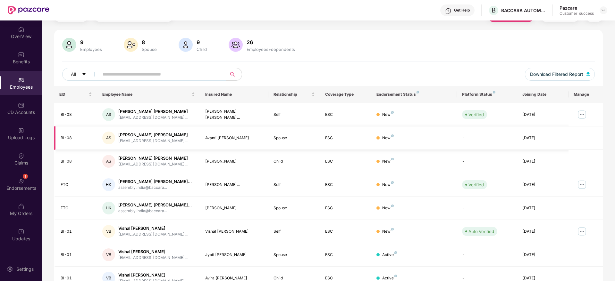
scroll to position [34, 0]
click at [18, 183] on div "1 Endorsements" at bounding box center [21, 184] width 42 height 24
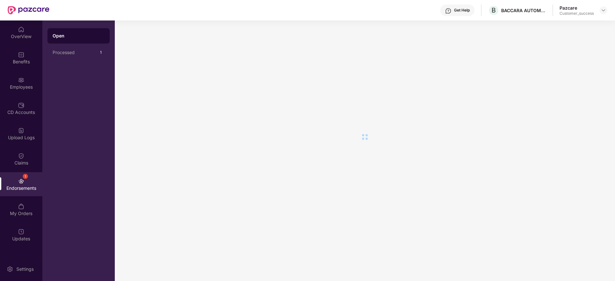
scroll to position [0, 0]
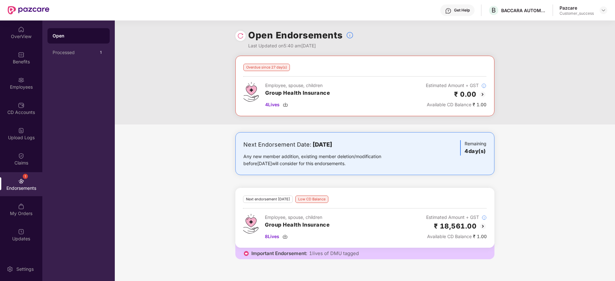
click at [476, 97] on div "₹ 0.00" at bounding box center [456, 94] width 61 height 11
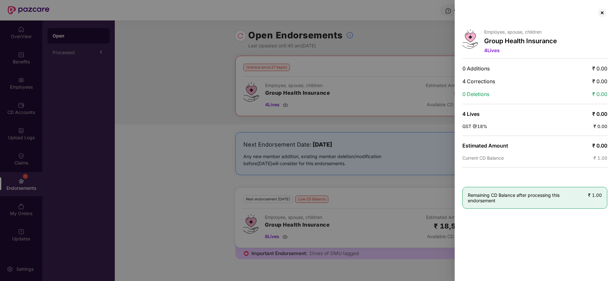
click at [416, 103] on div at bounding box center [307, 140] width 615 height 281
click at [607, 15] on div at bounding box center [602, 13] width 10 height 10
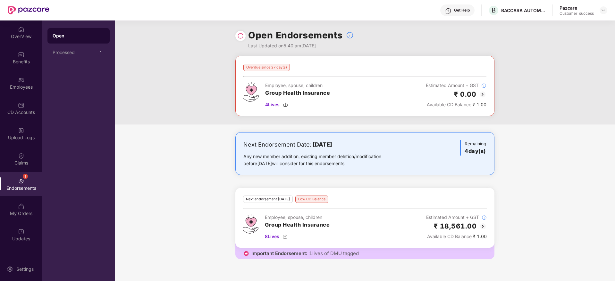
click at [284, 110] on div "Overdue since 27 day(s) Employee, spouse, children Group Health Insurance 4 Liv…" at bounding box center [364, 86] width 259 height 61
click at [287, 105] on img at bounding box center [285, 104] width 5 height 5
click at [236, 38] on div at bounding box center [240, 36] width 10 height 10
click at [245, 36] on div "Open Endorsements Last Updated on 5:40 am[DATE]" at bounding box center [364, 38] width 259 height 35
drag, startPoint x: 242, startPoint y: 36, endPoint x: 238, endPoint y: 37, distance: 4.0
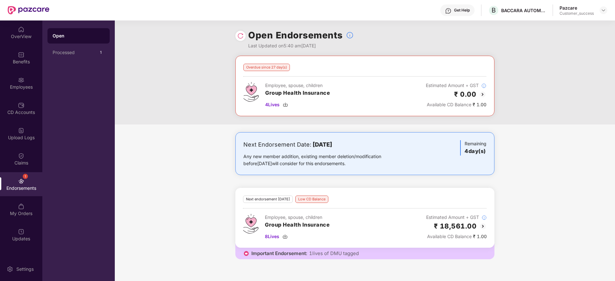
click at [238, 37] on img at bounding box center [240, 36] width 6 height 6
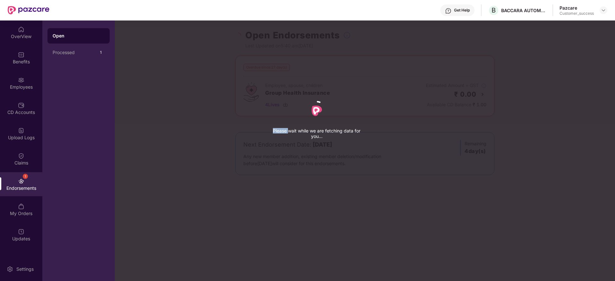
click at [238, 37] on div "Please wait while we are fetching data for you..." at bounding box center [422, 140] width 615 height 281
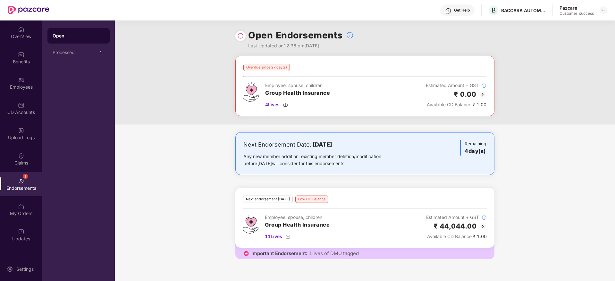
click at [483, 228] on img at bounding box center [483, 227] width 8 height 8
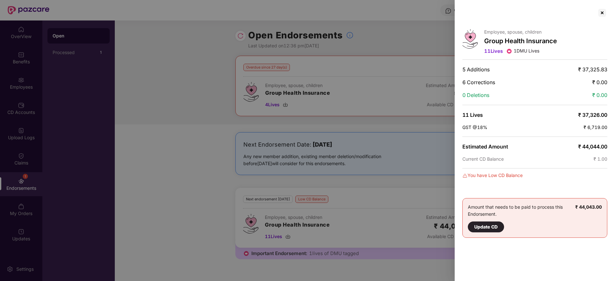
click at [370, 211] on div at bounding box center [307, 140] width 615 height 281
click at [605, 12] on div at bounding box center [602, 13] width 10 height 10
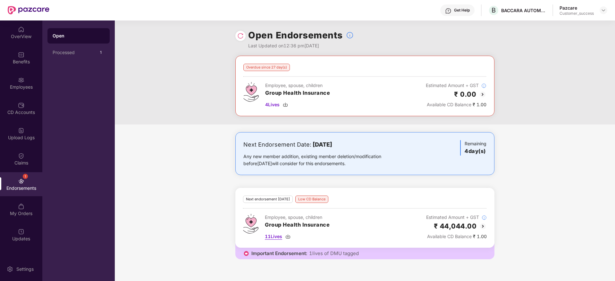
click at [287, 237] on img at bounding box center [287, 236] width 5 height 5
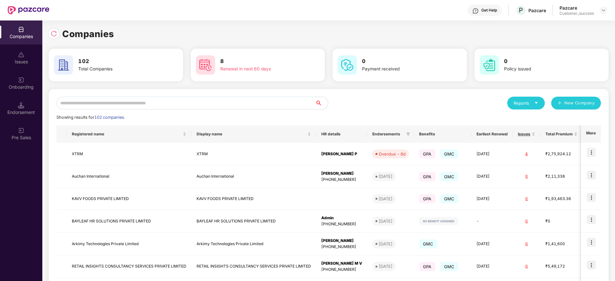
click at [82, 106] on input "text" at bounding box center [185, 103] width 259 height 13
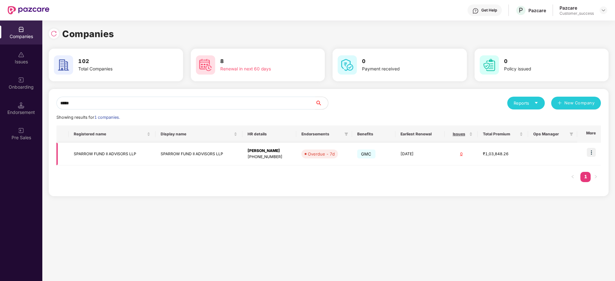
type input "*****"
click at [591, 151] on img at bounding box center [590, 152] width 9 height 9
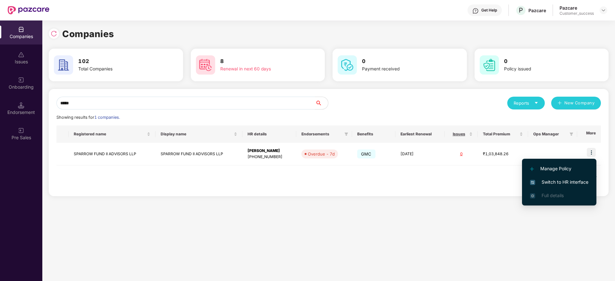
click at [561, 180] on span "Switch to HR interface" at bounding box center [559, 182] width 58 height 7
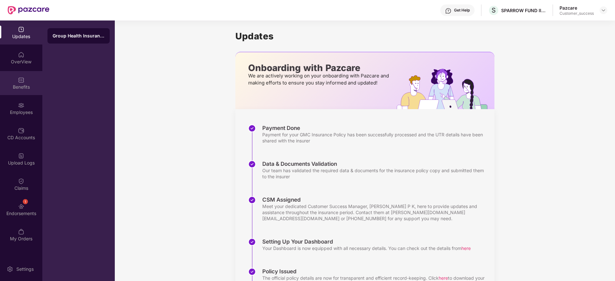
click at [18, 85] on div "Benefits" at bounding box center [21, 87] width 42 height 6
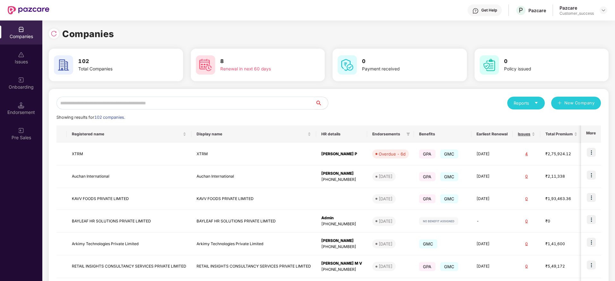
click at [145, 107] on input "text" at bounding box center [185, 103] width 259 height 13
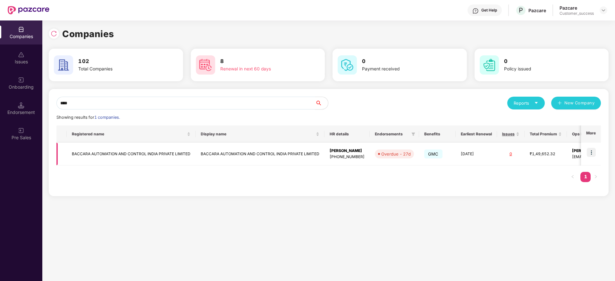
type input "****"
click at [592, 150] on img at bounding box center [590, 152] width 9 height 9
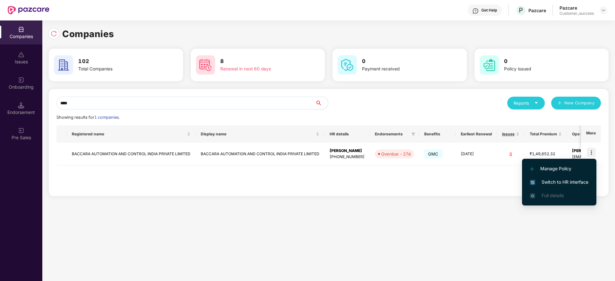
click at [556, 185] on span "Switch to HR interface" at bounding box center [559, 182] width 58 height 7
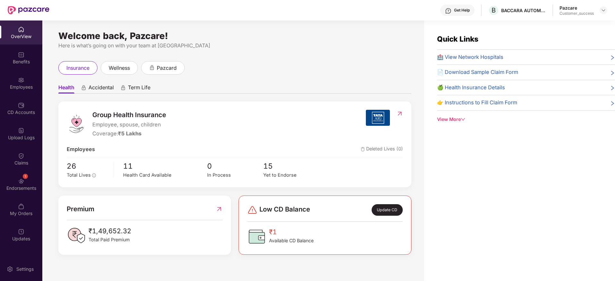
click at [21, 93] on div "Employees" at bounding box center [21, 83] width 42 height 24
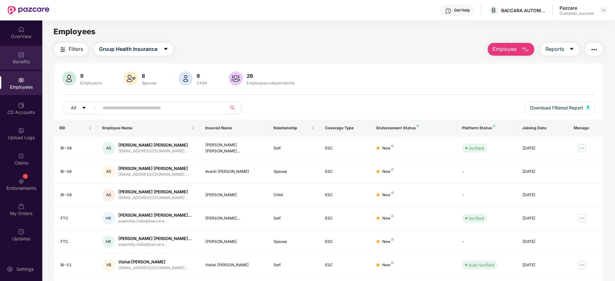
click at [26, 66] on div "Benefits" at bounding box center [21, 58] width 42 height 24
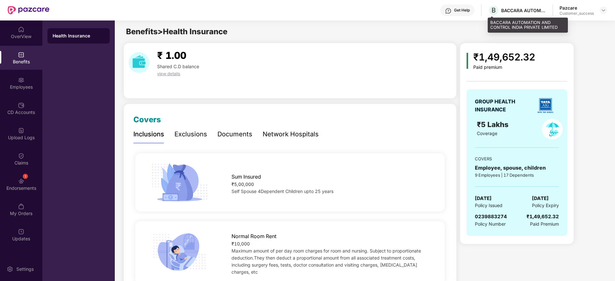
click at [522, 10] on div "BACCARA AUTOMATION AND CONTROL INDIA PRIVATE LIMITED" at bounding box center [523, 10] width 45 height 6
click at [521, 10] on div "BACCARA AUTOMATION AND CONTROL INDIA PRIVATE LIMITED" at bounding box center [523, 10] width 45 height 6
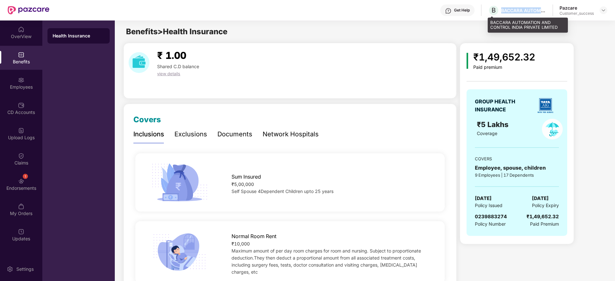
click at [521, 10] on div "BACCARA AUTOMATION AND CONTROL INDIA PRIVATE LIMITED" at bounding box center [523, 10] width 45 height 6
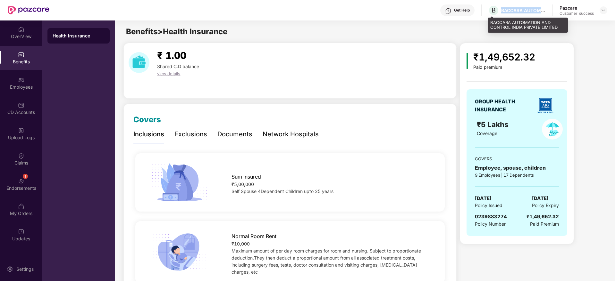
click at [521, 10] on div "BACCARA AUTOMATION AND CONTROL INDIA PRIVATE LIMITED" at bounding box center [523, 10] width 45 height 6
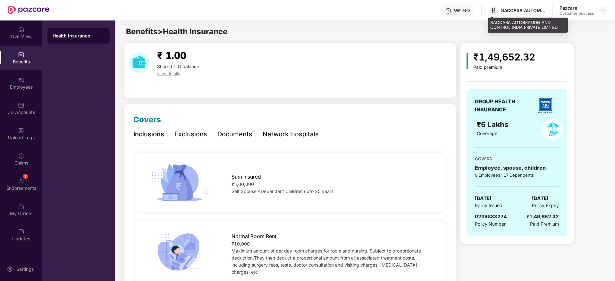
click at [519, 9] on div "BACCARA AUTOMATION AND CONTROL INDIA PRIVATE LIMITED" at bounding box center [523, 10] width 45 height 6
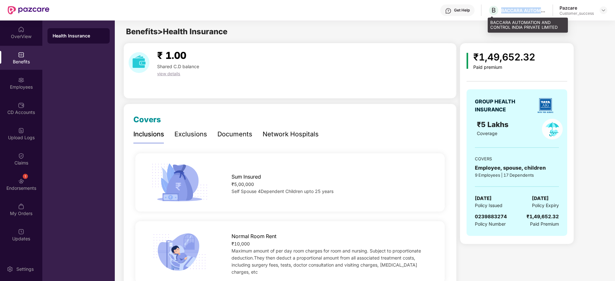
click at [519, 9] on div "BACCARA AUTOMATION AND CONTROL INDIA PRIVATE LIMITED" at bounding box center [523, 10] width 45 height 6
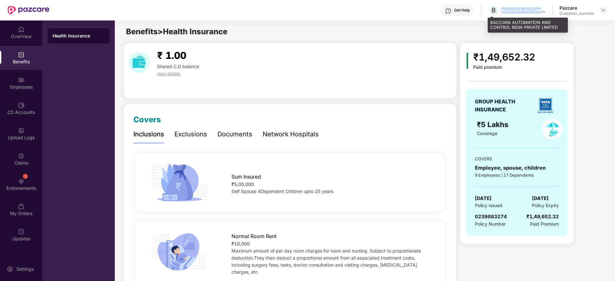
copy div "BACCARA AUTOMATION AND CONTROL INDIA PRIVATE LIMITED"
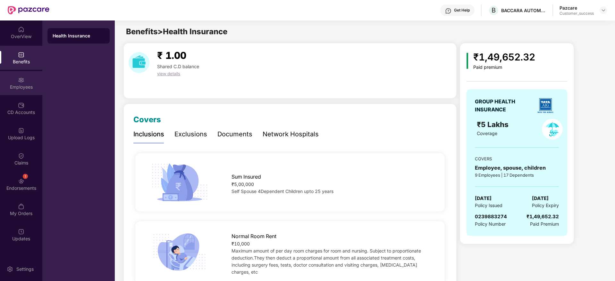
click at [29, 84] on div "Employees" at bounding box center [21, 87] width 42 height 6
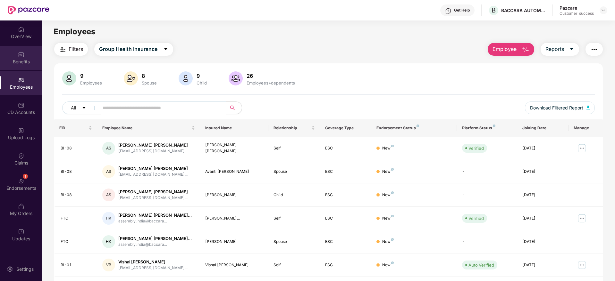
click at [8, 60] on div "Benefits" at bounding box center [21, 62] width 42 height 6
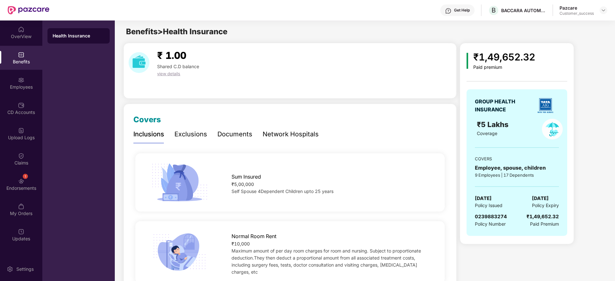
click at [492, 218] on span "0239883274" at bounding box center [491, 217] width 32 height 6
copy span "0239883274"
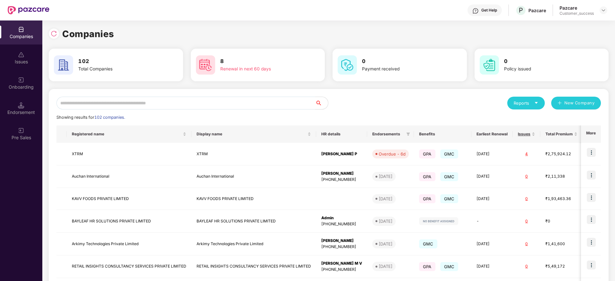
click at [164, 108] on input "text" at bounding box center [185, 103] width 259 height 13
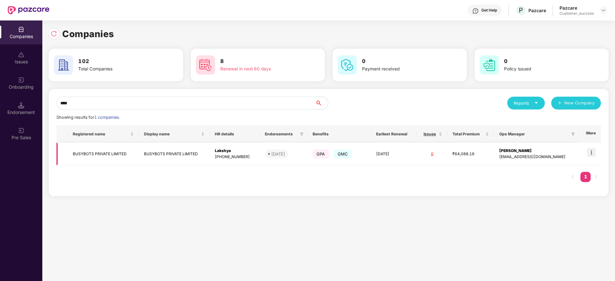
type input "****"
click at [593, 150] on img at bounding box center [590, 152] width 9 height 9
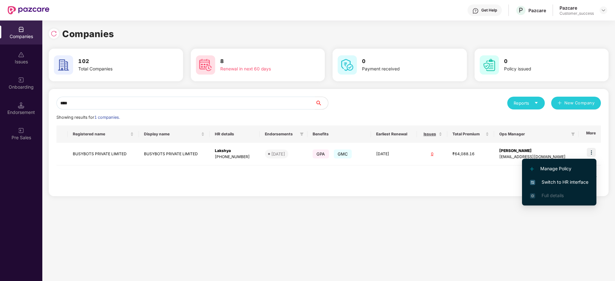
click at [558, 177] on li "Switch to HR interface" at bounding box center [559, 182] width 74 height 13
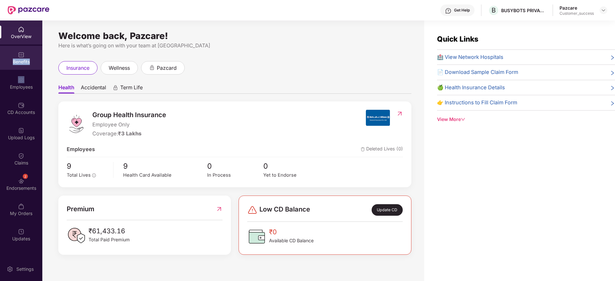
click at [13, 56] on div "Benefits" at bounding box center [21, 58] width 42 height 24
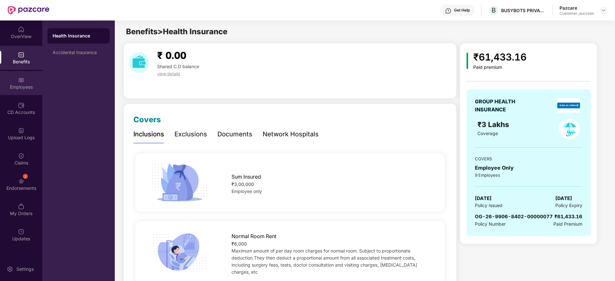
click at [21, 89] on div "Employees" at bounding box center [21, 87] width 42 height 6
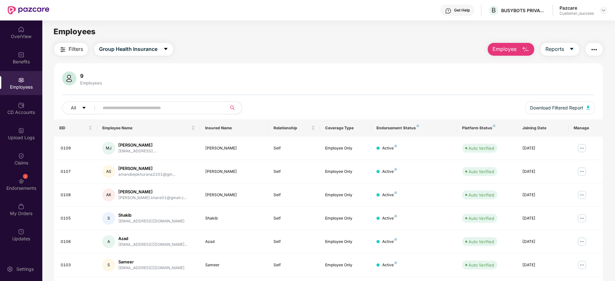
click at [513, 51] on span "Employee" at bounding box center [504, 49] width 24 height 8
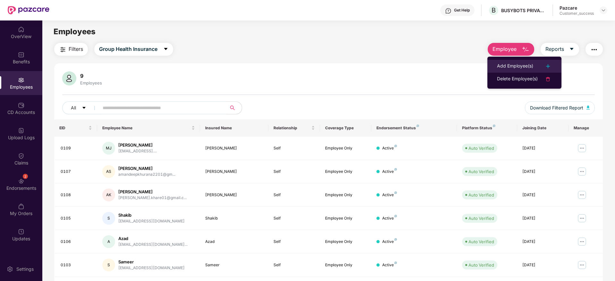
click at [504, 64] on div "Add Employee(s)" at bounding box center [515, 66] width 36 height 8
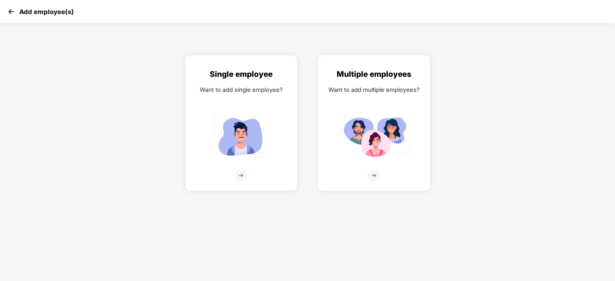
click at [372, 178] on img at bounding box center [374, 176] width 12 height 12
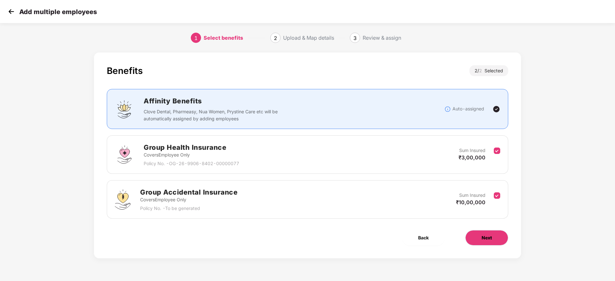
click at [495, 237] on button "Next" at bounding box center [486, 237] width 43 height 15
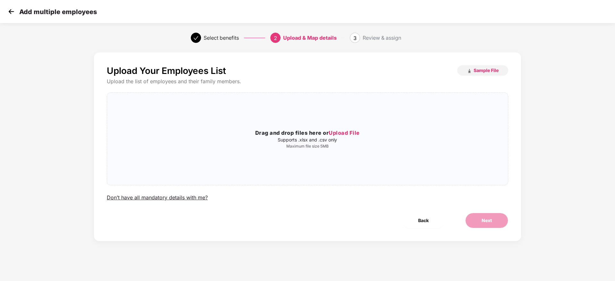
click at [436, 74] on div "Upload Your Employees List Sample File" at bounding box center [307, 70] width 401 height 11
click at [354, 127] on div "Drag and drop files here or Upload File Supports .xlsx and .csv only Maximum fi…" at bounding box center [307, 139] width 401 height 82
click at [486, 70] on span "Sample File" at bounding box center [485, 70] width 25 height 6
click at [344, 137] on h3 "Drag and drop files here or Upload File" at bounding box center [307, 133] width 401 height 8
click at [477, 211] on div "Upload Your Employees List Sample File Upload the list of employees and their f…" at bounding box center [307, 147] width 427 height 189
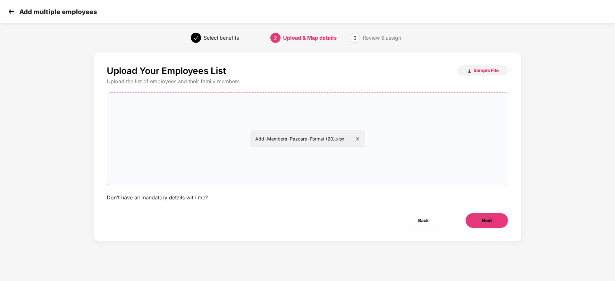
click at [479, 217] on button "Next" at bounding box center [486, 220] width 43 height 15
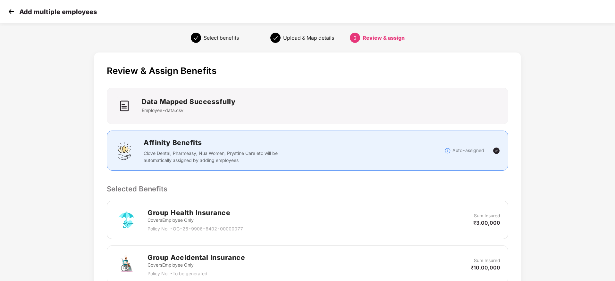
scroll to position [121, 0]
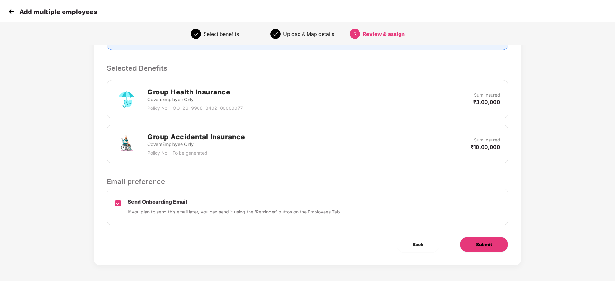
click at [473, 249] on button "Submit" at bounding box center [484, 244] width 48 height 15
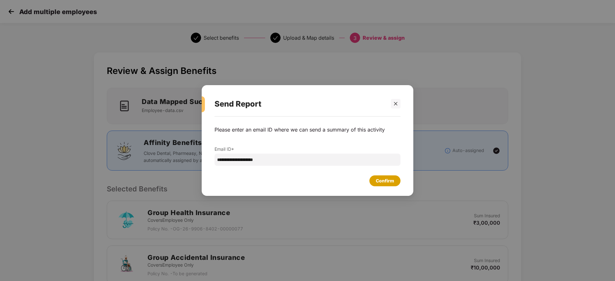
click at [385, 186] on div "Confirm" at bounding box center [384, 181] width 31 height 11
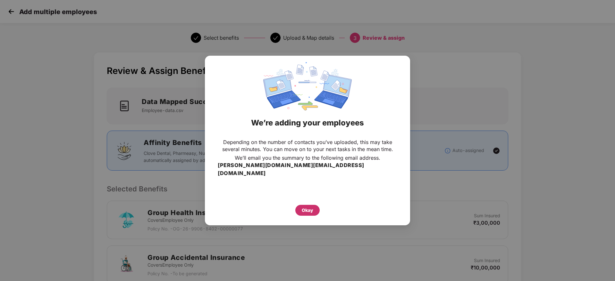
click at [311, 207] on div "Okay" at bounding box center [308, 210] width 12 height 7
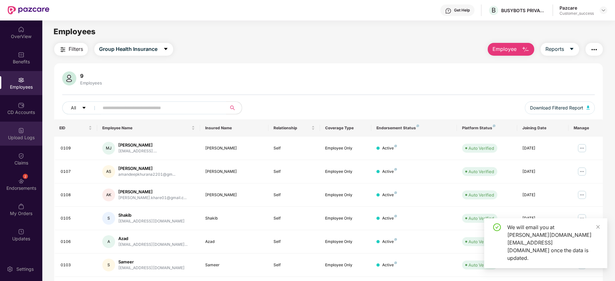
click at [22, 141] on div "Upload Logs" at bounding box center [21, 134] width 42 height 24
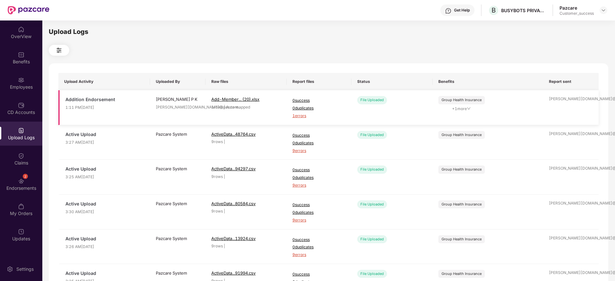
click at [295, 116] on span "1 errors" at bounding box center [318, 116] width 53 height 6
click at [24, 84] on div "Employees" at bounding box center [21, 87] width 42 height 6
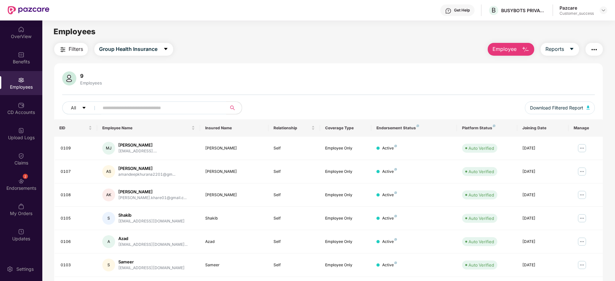
click at [519, 50] on button "Employee" at bounding box center [510, 49] width 46 height 13
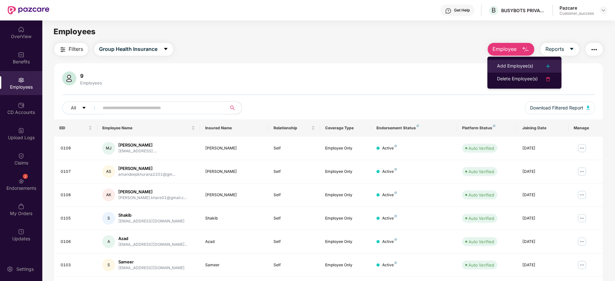
click at [515, 69] on div "Add Employee(s)" at bounding box center [515, 66] width 36 height 8
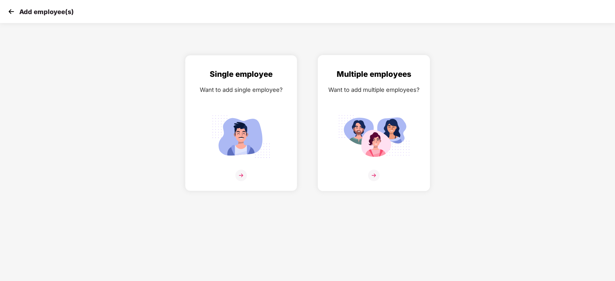
click at [375, 176] on img at bounding box center [374, 176] width 12 height 12
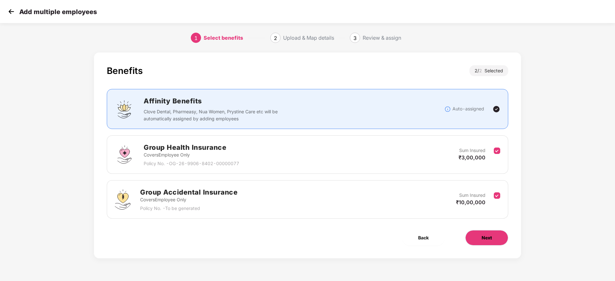
click at [480, 234] on button "Next" at bounding box center [486, 237] width 43 height 15
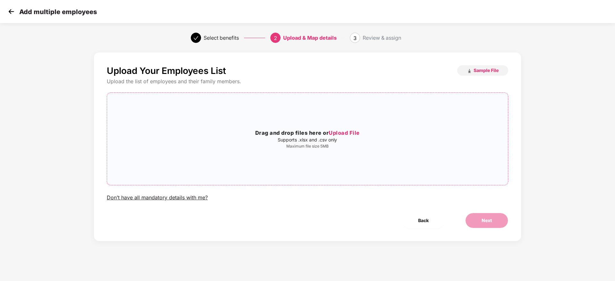
click at [355, 133] on span "Upload File" at bounding box center [343, 133] width 31 height 6
click at [490, 216] on button "Next" at bounding box center [486, 220] width 43 height 15
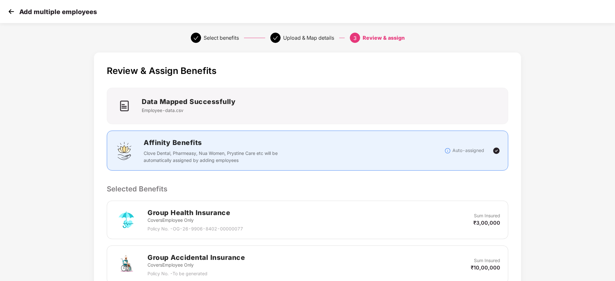
scroll to position [121, 0]
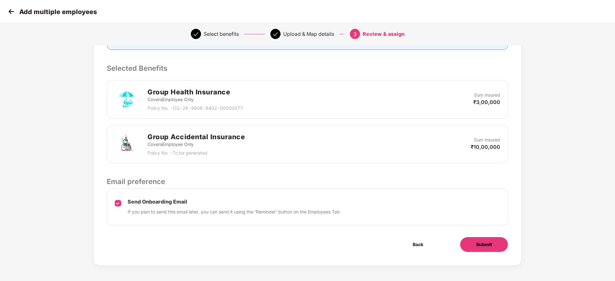
click at [485, 239] on button "Submit" at bounding box center [484, 244] width 48 height 15
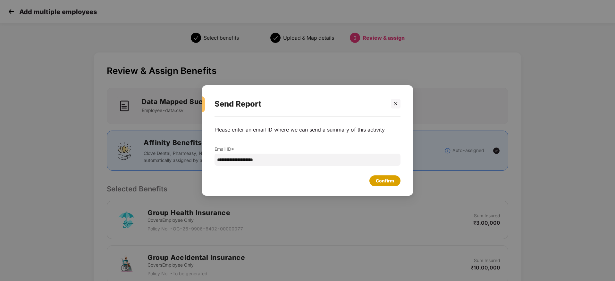
click at [381, 184] on div "Confirm" at bounding box center [385, 181] width 18 height 7
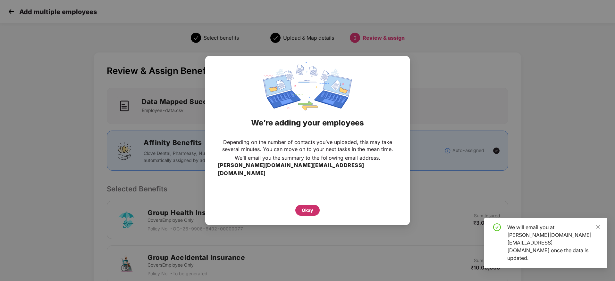
click at [314, 205] on div "Okay" at bounding box center [307, 210] width 24 height 11
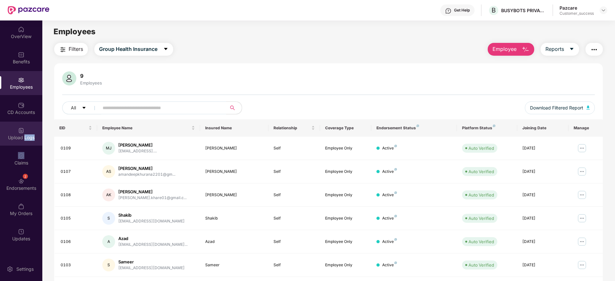
drag, startPoint x: 24, startPoint y: 146, endPoint x: 25, endPoint y: 143, distance: 3.7
click at [25, 143] on div "OverView Benefits Employees CD Accounts Upload Logs Claims 2 Endorsements My Or…" at bounding box center [21, 135] width 42 height 228
click at [25, 143] on div "Upload Logs" at bounding box center [21, 134] width 42 height 24
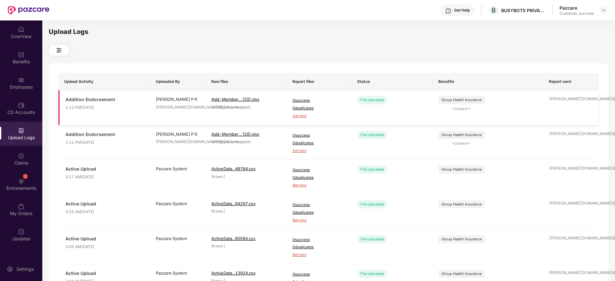
click at [302, 115] on span "1 errors" at bounding box center [318, 116] width 53 height 6
click at [12, 81] on div "Employees" at bounding box center [21, 83] width 42 height 24
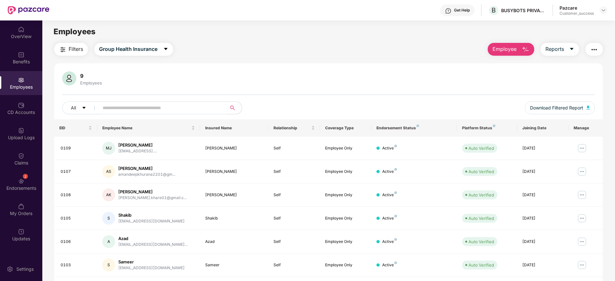
click at [500, 50] on span "Employee" at bounding box center [504, 49] width 24 height 8
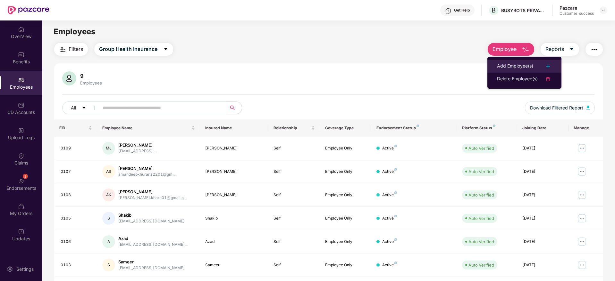
click at [497, 69] on div "Add Employee(s)" at bounding box center [515, 66] width 36 height 8
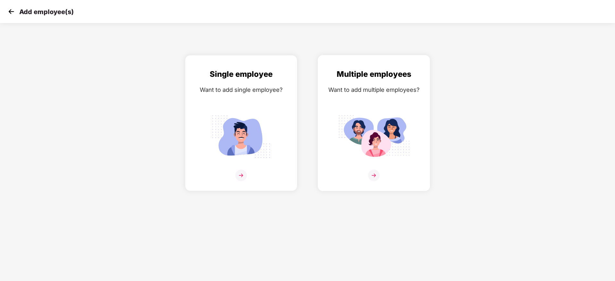
click at [374, 176] on img at bounding box center [374, 176] width 12 height 12
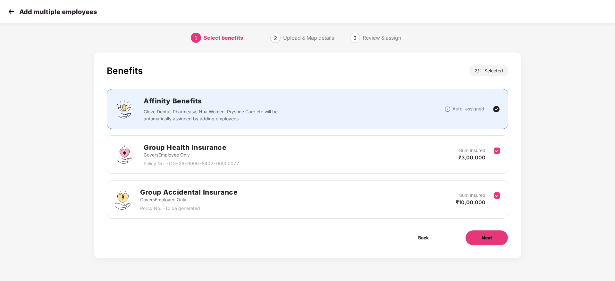
click at [494, 242] on button "Next" at bounding box center [486, 237] width 43 height 15
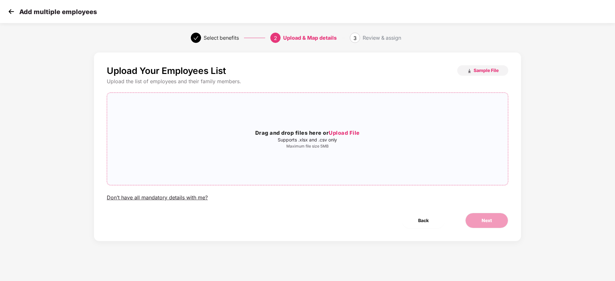
click at [334, 130] on span "Upload File" at bounding box center [343, 133] width 31 height 6
click at [493, 217] on button "Next" at bounding box center [486, 220] width 43 height 15
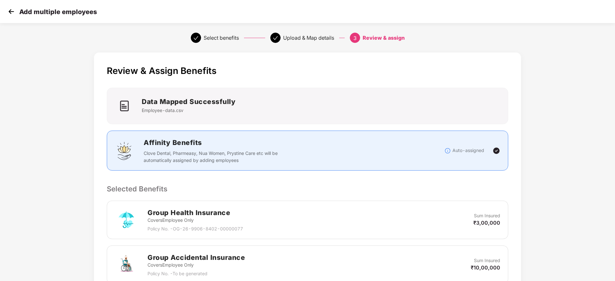
scroll to position [121, 0]
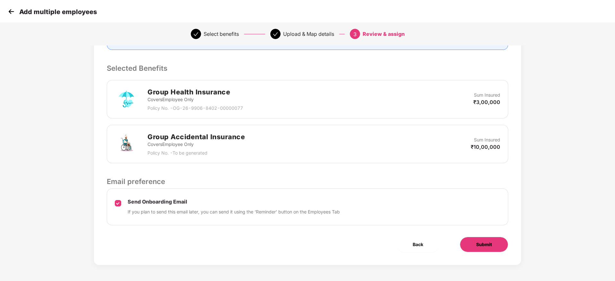
click at [482, 248] on button "Submit" at bounding box center [484, 244] width 48 height 15
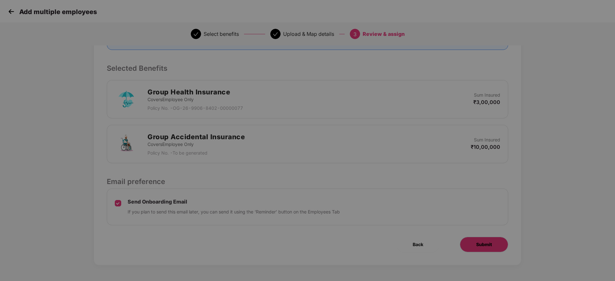
scroll to position [0, 0]
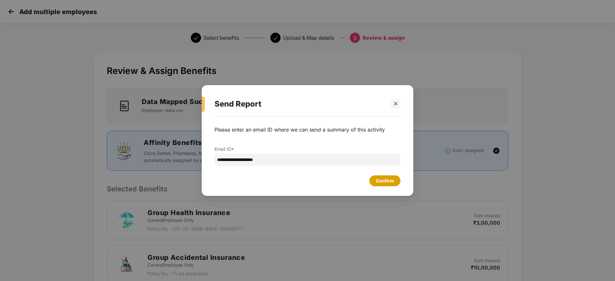
click at [385, 186] on div "Confirm" at bounding box center [384, 181] width 31 height 11
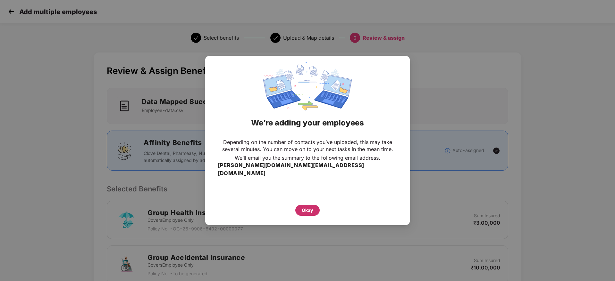
click at [306, 208] on div "Okay" at bounding box center [308, 210] width 12 height 7
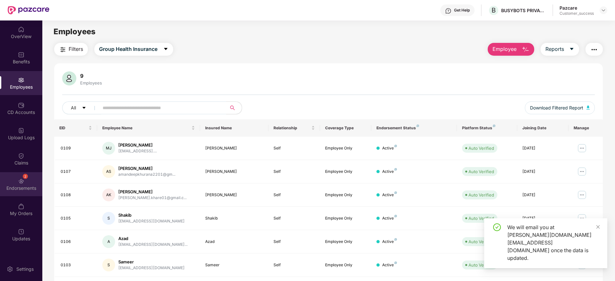
click at [22, 183] on img at bounding box center [21, 181] width 6 height 6
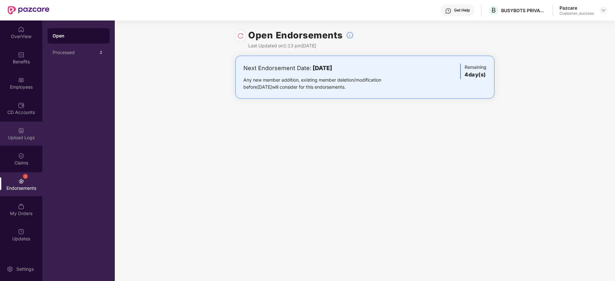
click at [25, 143] on div "Upload Logs" at bounding box center [21, 134] width 42 height 24
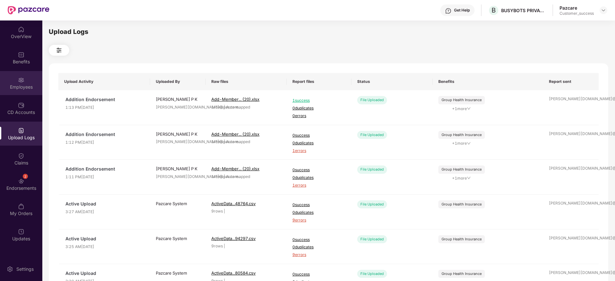
click at [24, 90] on div "Employees" at bounding box center [21, 87] width 42 height 6
